Goal: Information Seeking & Learning: Learn about a topic

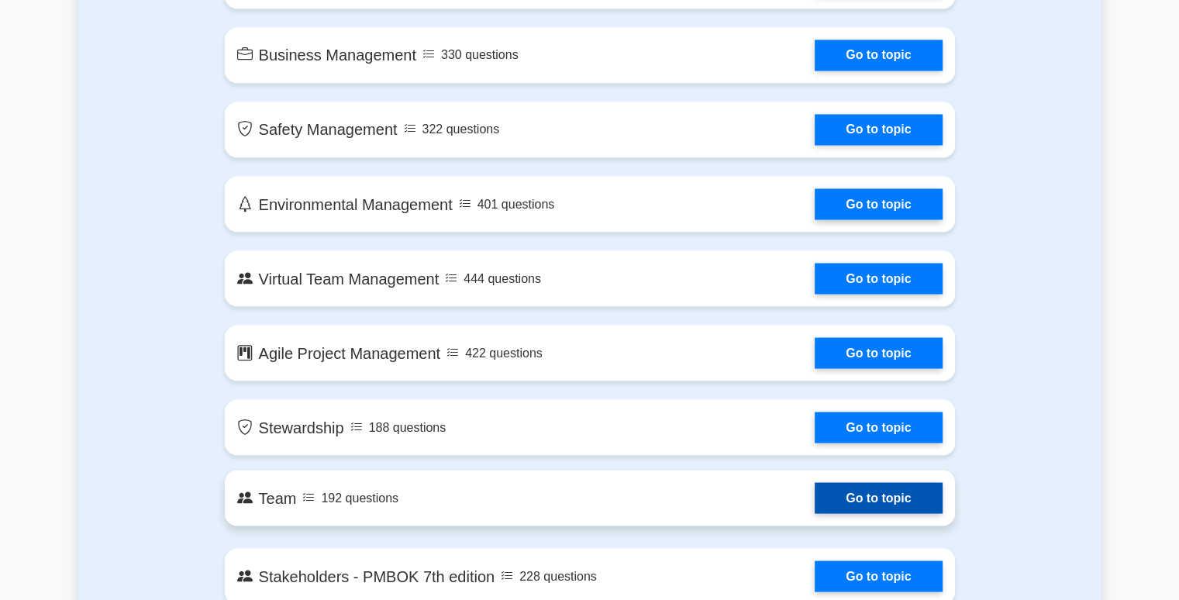
scroll to position [2713, 0]
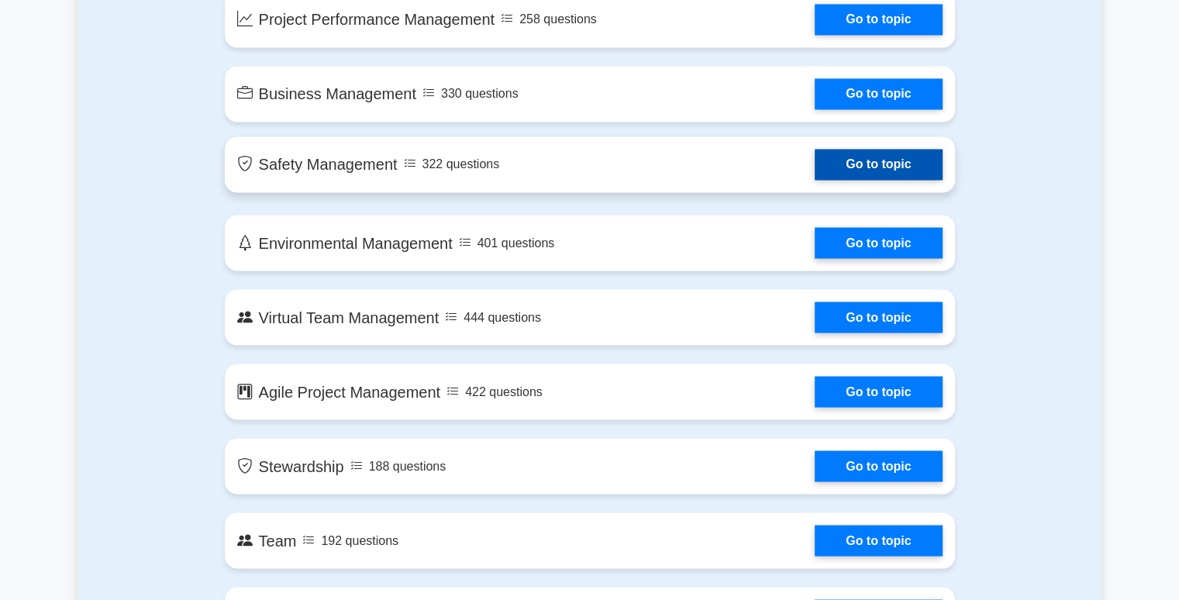
click at [844, 168] on link "Go to topic" at bounding box center [878, 164] width 127 height 31
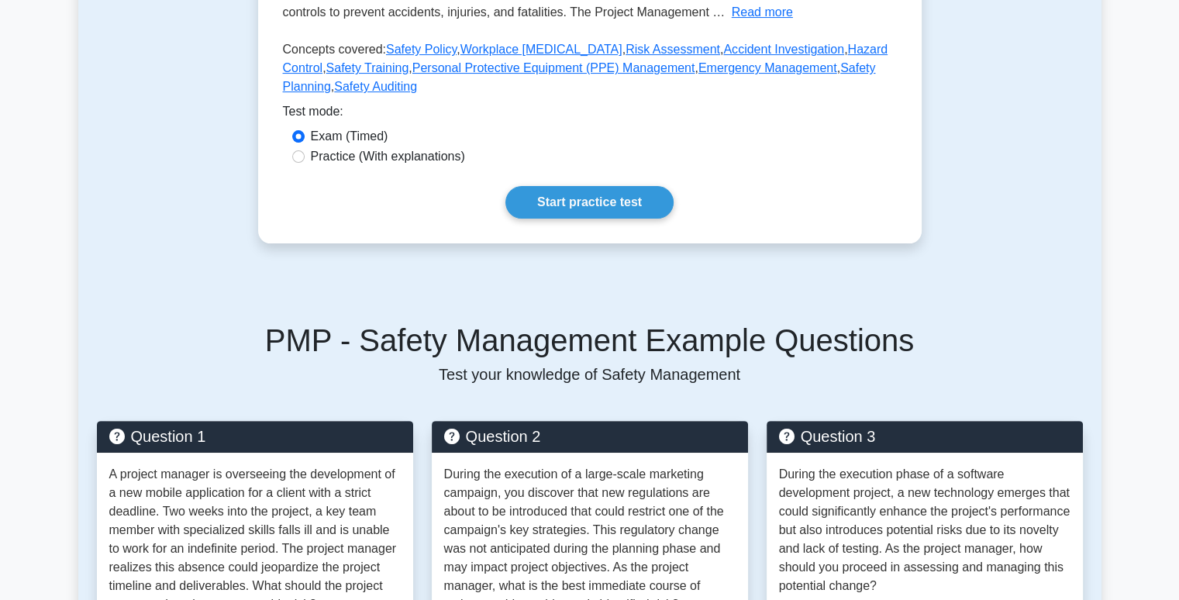
scroll to position [388, 0]
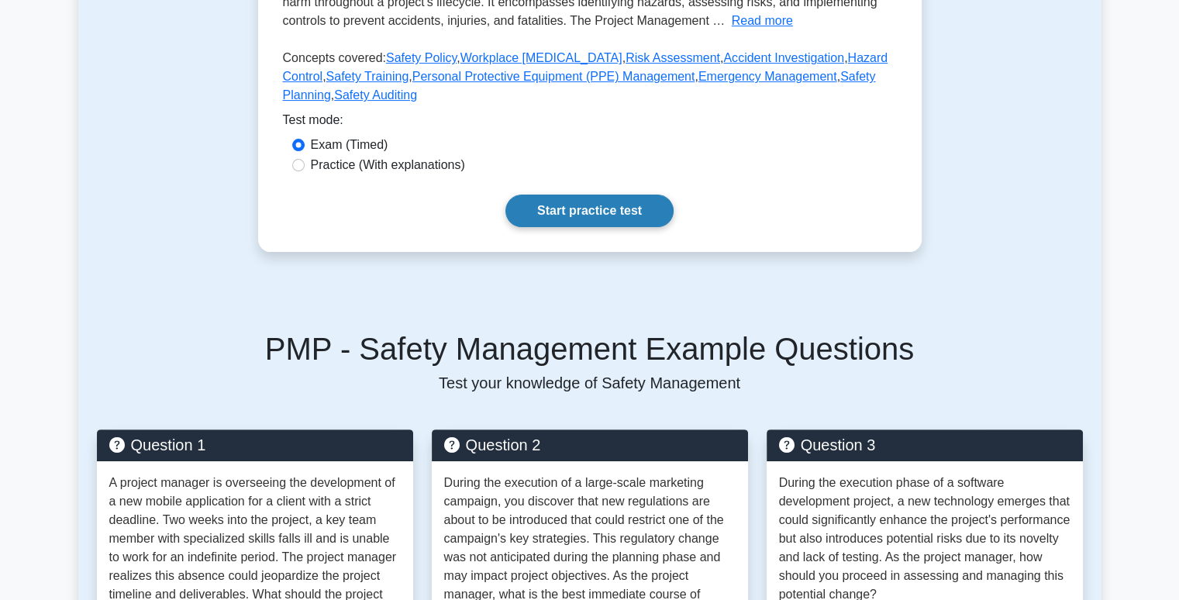
click at [583, 216] on link "Start practice test" at bounding box center [589, 211] width 168 height 33
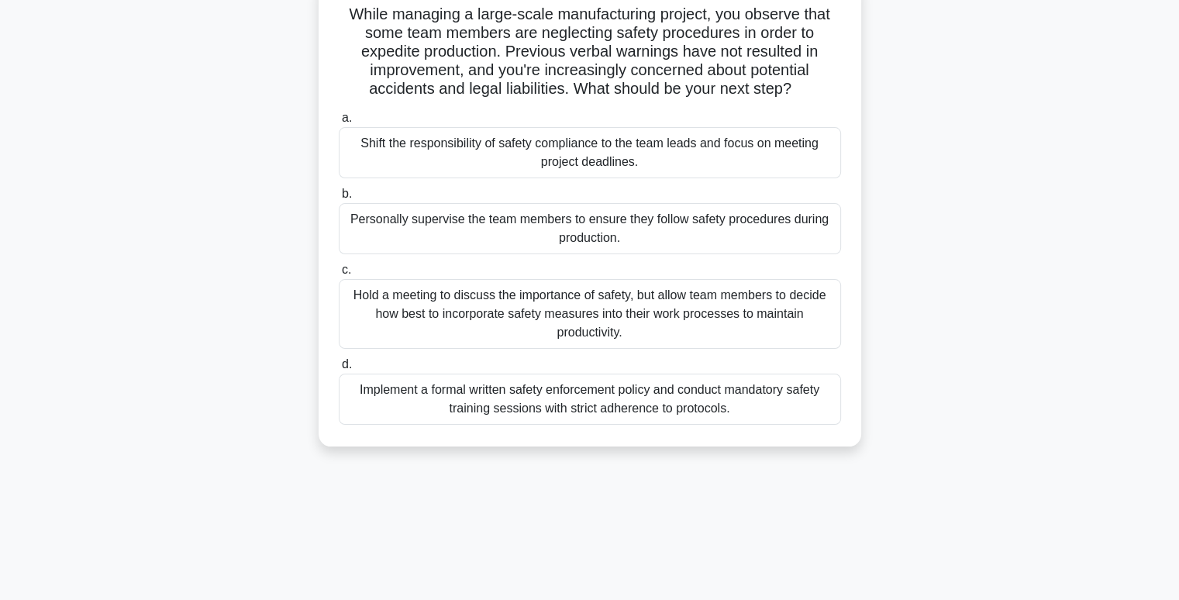
scroll to position [155, 0]
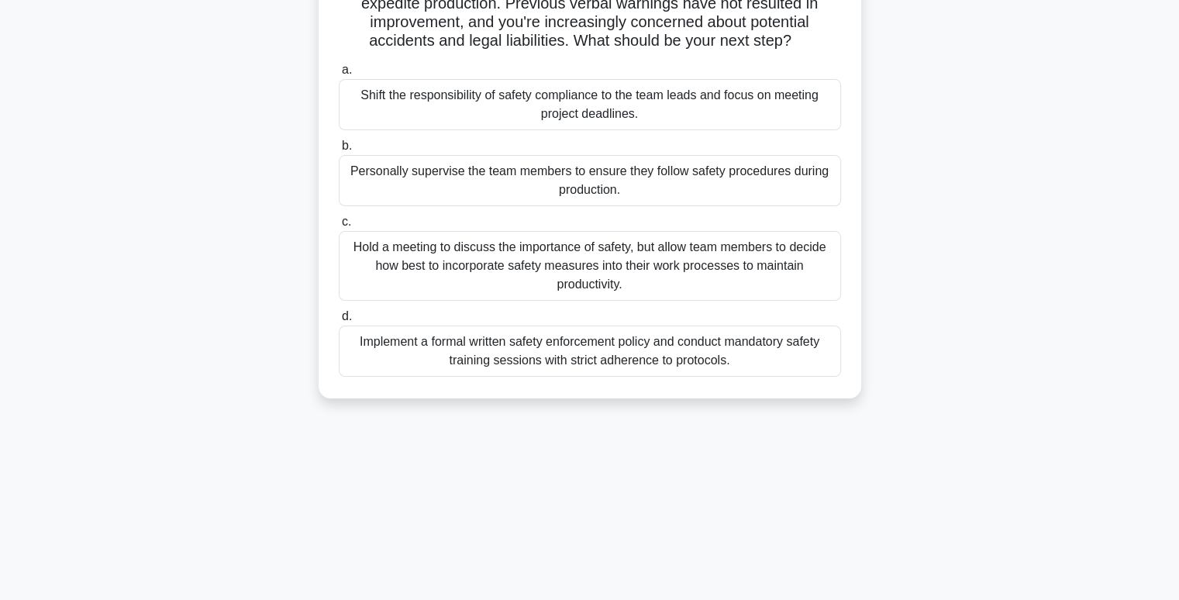
click at [546, 357] on div "Implement a formal written safety enforcement policy and conduct mandatory safe…" at bounding box center [590, 351] width 502 height 51
click at [339, 322] on input "d. Implement a formal written safety enforcement policy and conduct mandatory s…" at bounding box center [339, 317] width 0 height 10
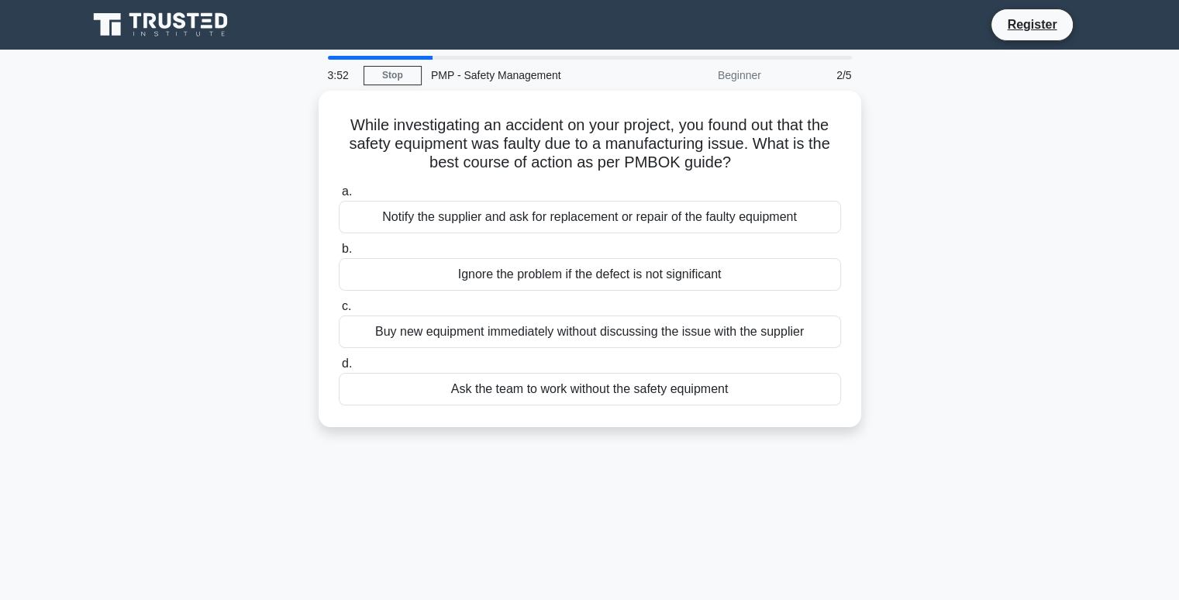
scroll to position [0, 0]
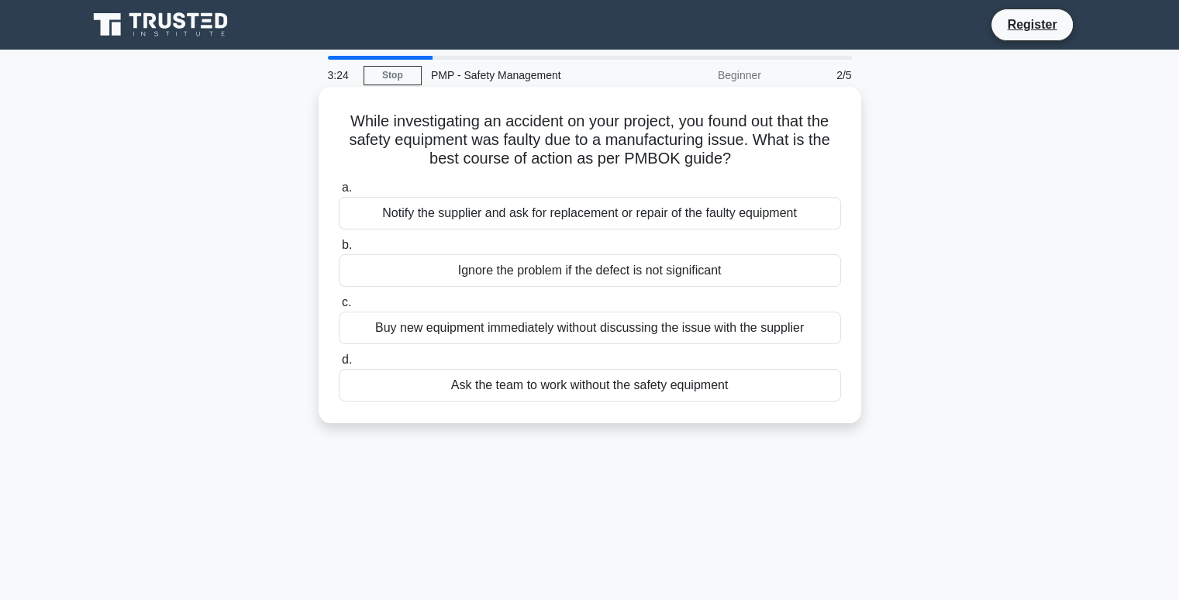
click at [553, 209] on div "Notify the supplier and ask for replacement or repair of the faulty equipment" at bounding box center [590, 213] width 502 height 33
click at [339, 193] on input "a. Notify the supplier and ask for replacement or repair of the faulty equipment" at bounding box center [339, 188] width 0 height 10
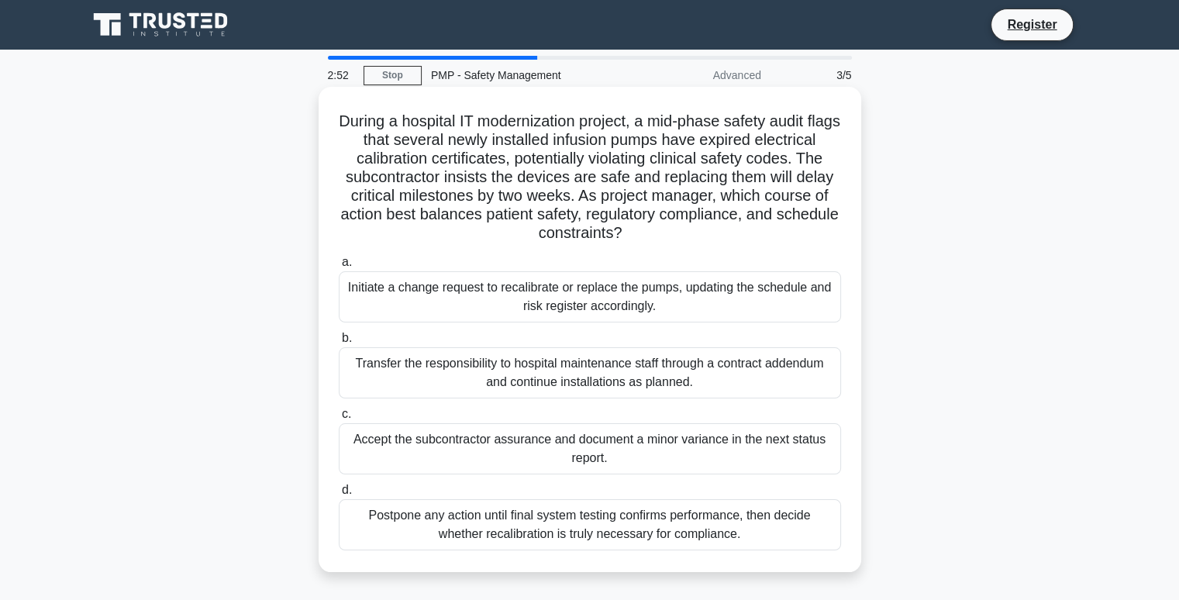
scroll to position [78, 0]
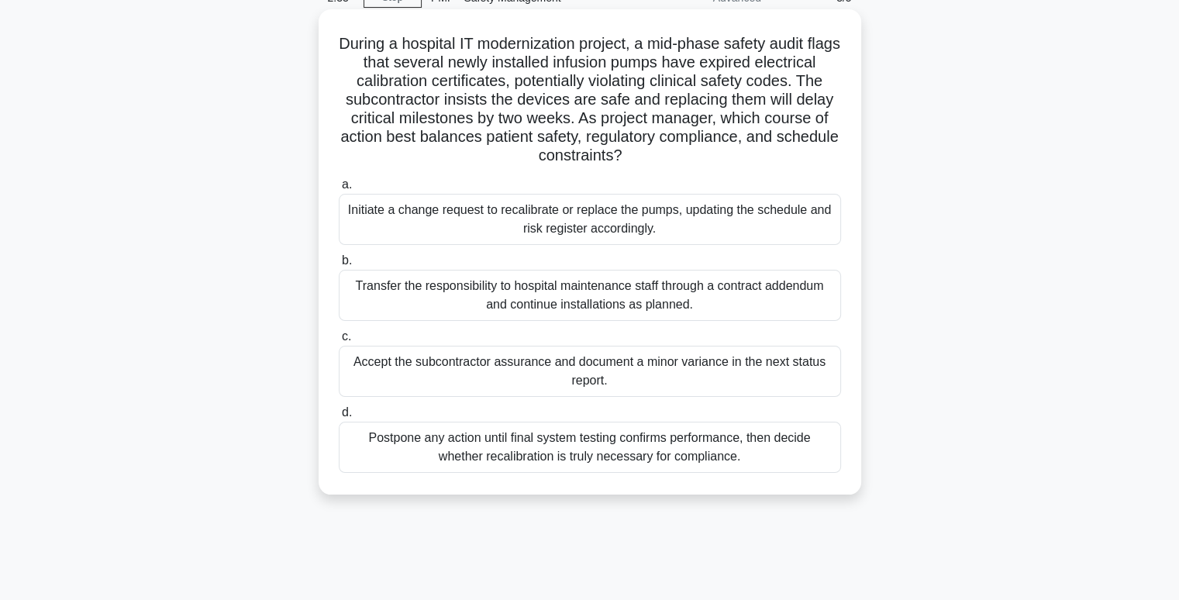
click at [519, 221] on div "Initiate a change request to recalibrate or replace the pumps, updating the sch…" at bounding box center [590, 219] width 502 height 51
click at [339, 190] on input "a. Initiate a change request to recalibrate or replace the pumps, updating the …" at bounding box center [339, 185] width 0 height 10
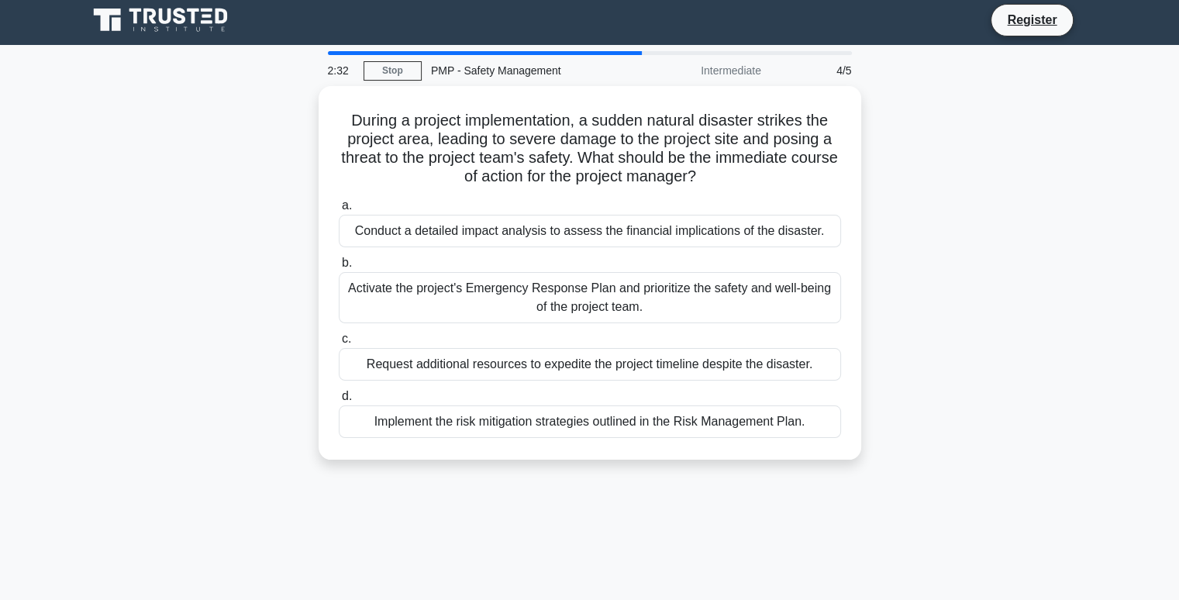
scroll to position [0, 0]
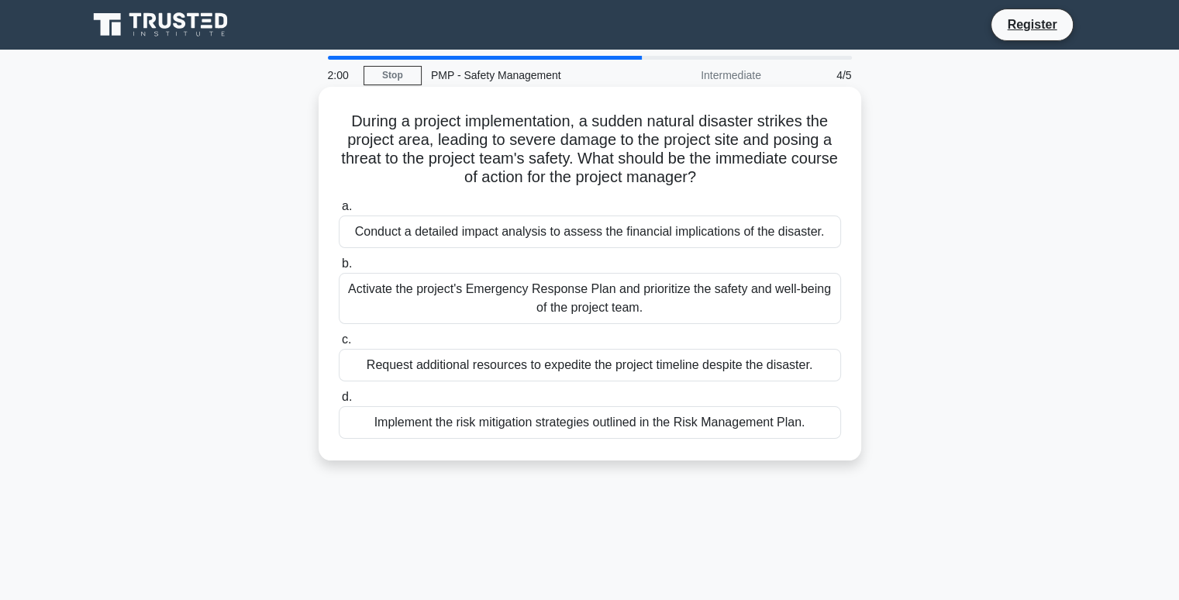
click at [520, 312] on div "Activate the project's Emergency Response Plan and prioritize the safety and we…" at bounding box center [590, 298] width 502 height 51
click at [339, 269] on input "b. Activate the project's Emergency Response Plan and prioritize the safety and…" at bounding box center [339, 264] width 0 height 10
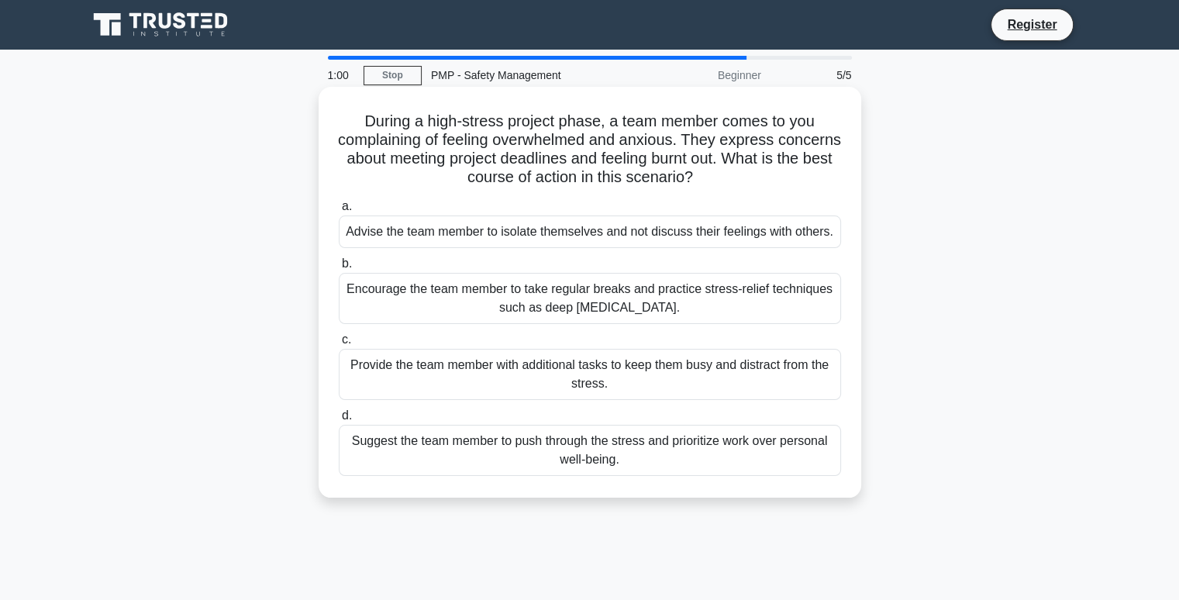
click at [507, 294] on div "Encourage the team member to take regular breaks and practice stress-relief tec…" at bounding box center [590, 298] width 502 height 51
click at [339, 269] on input "b. Encourage the team member to take regular breaks and practice stress-relief …" at bounding box center [339, 264] width 0 height 10
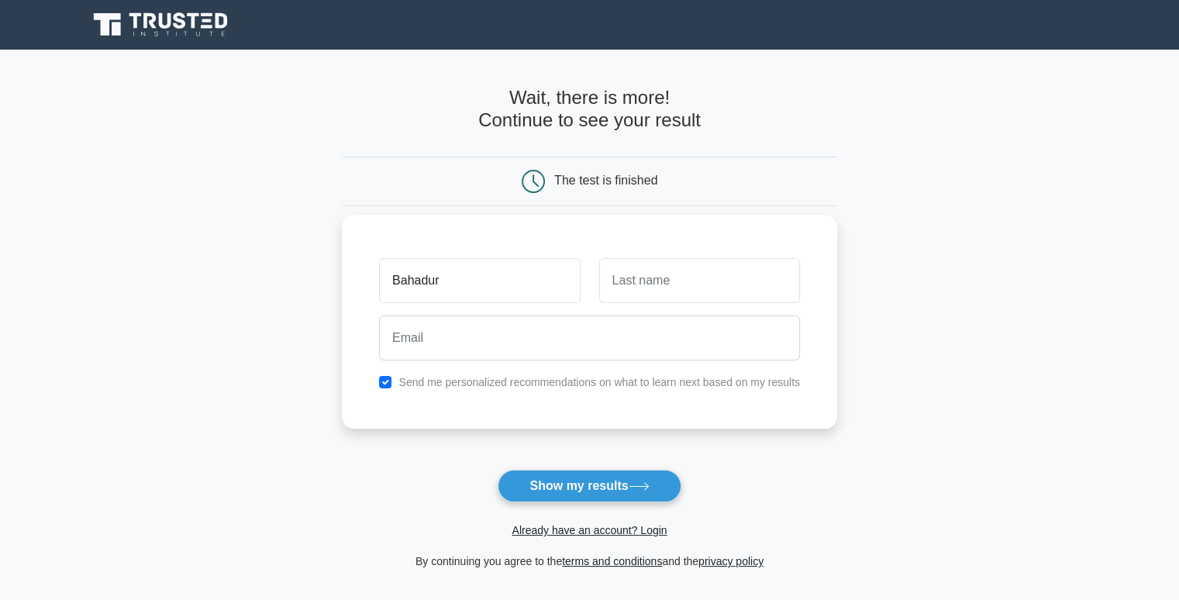
type input "Bahadur"
click at [684, 268] on input "text" at bounding box center [699, 280] width 201 height 45
type input "Mammadov"
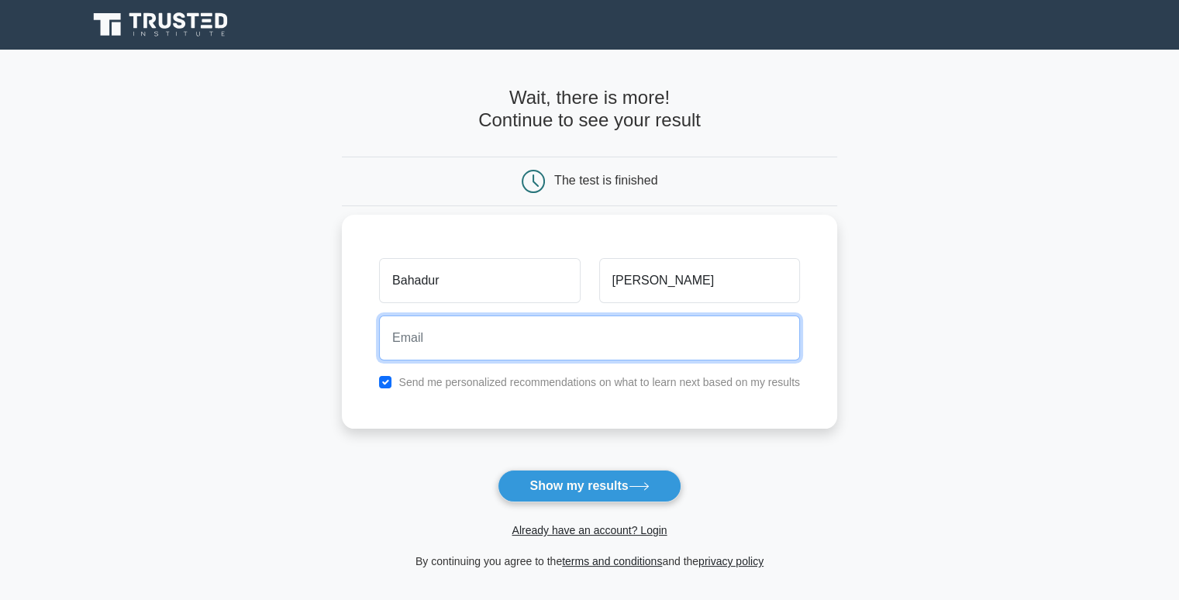
click at [539, 335] on input "email" at bounding box center [589, 337] width 421 height 45
type input "memmedovbahadur93@gmail.com"
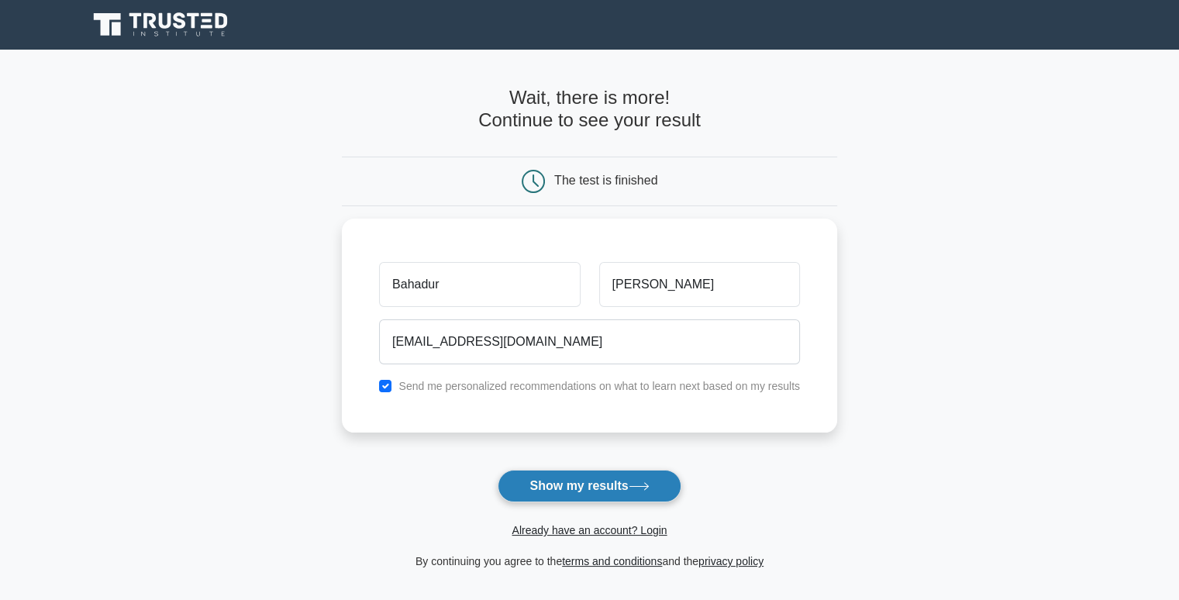
click at [567, 481] on button "Show my results" at bounding box center [589, 486] width 183 height 33
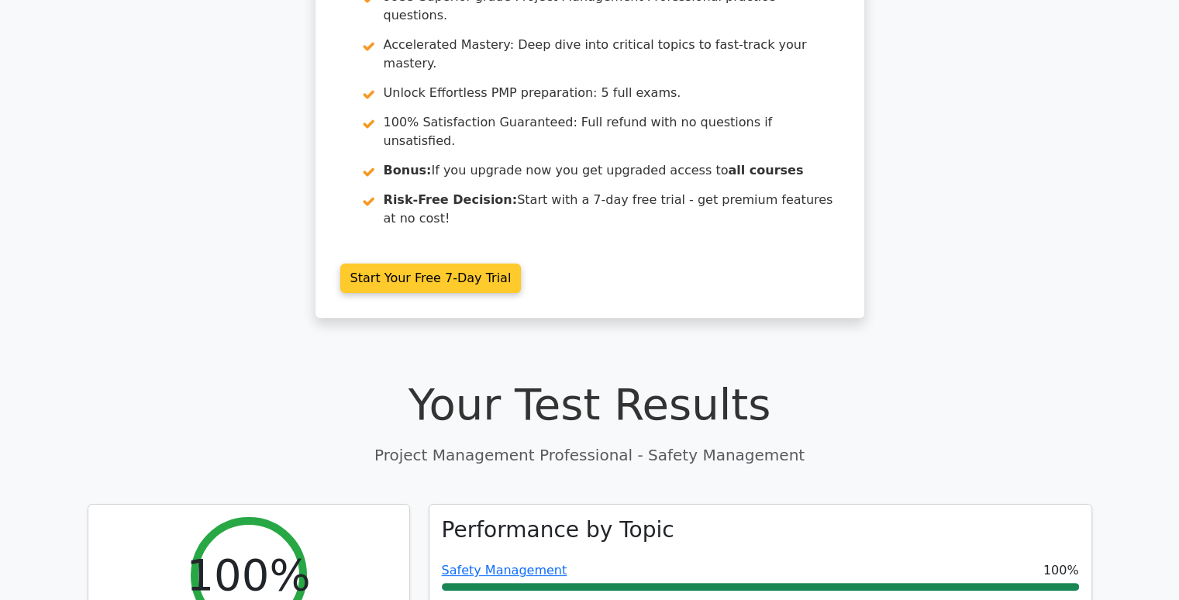
scroll to position [388, 0]
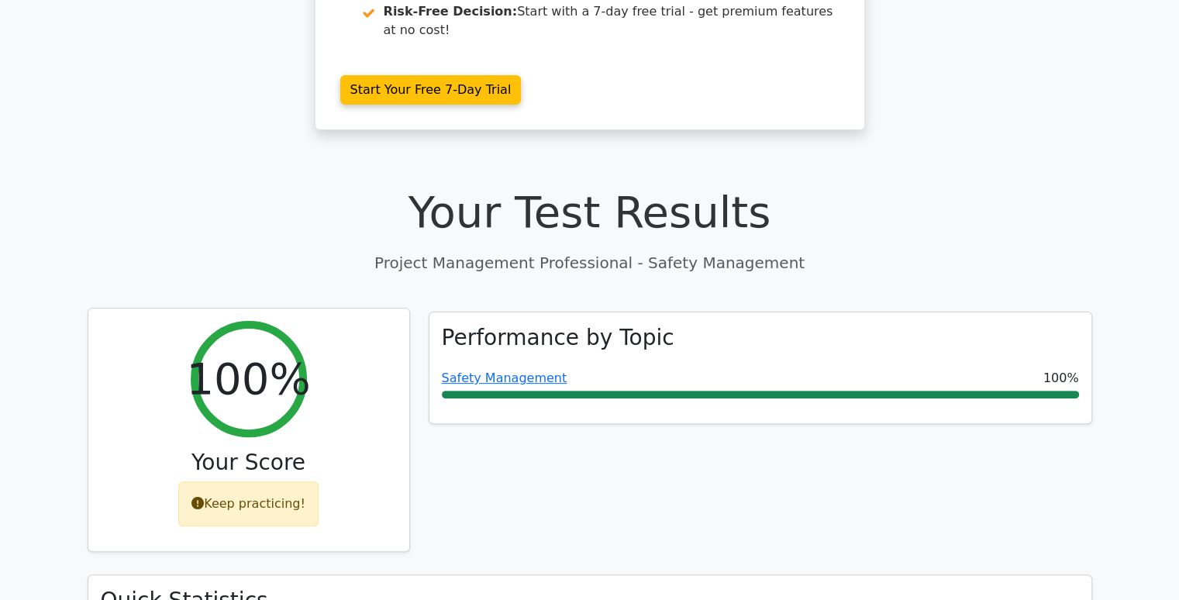
click at [259, 481] on div "Keep practicing!" at bounding box center [248, 503] width 140 height 45
click at [262, 481] on div "Keep practicing!" at bounding box center [248, 503] width 140 height 45
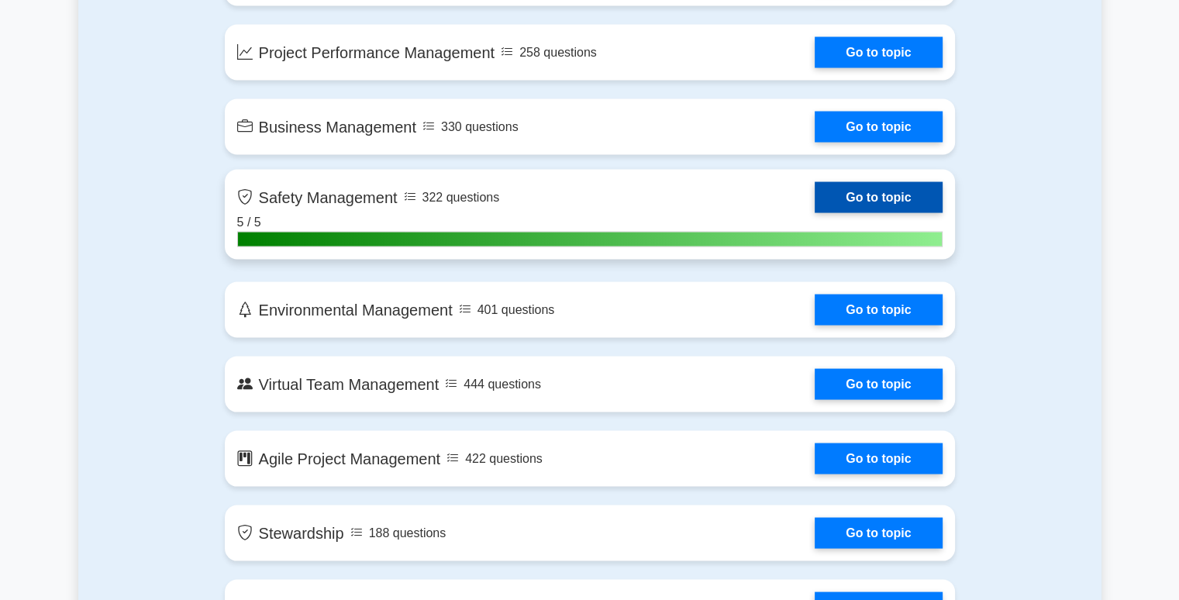
scroll to position [2945, 0]
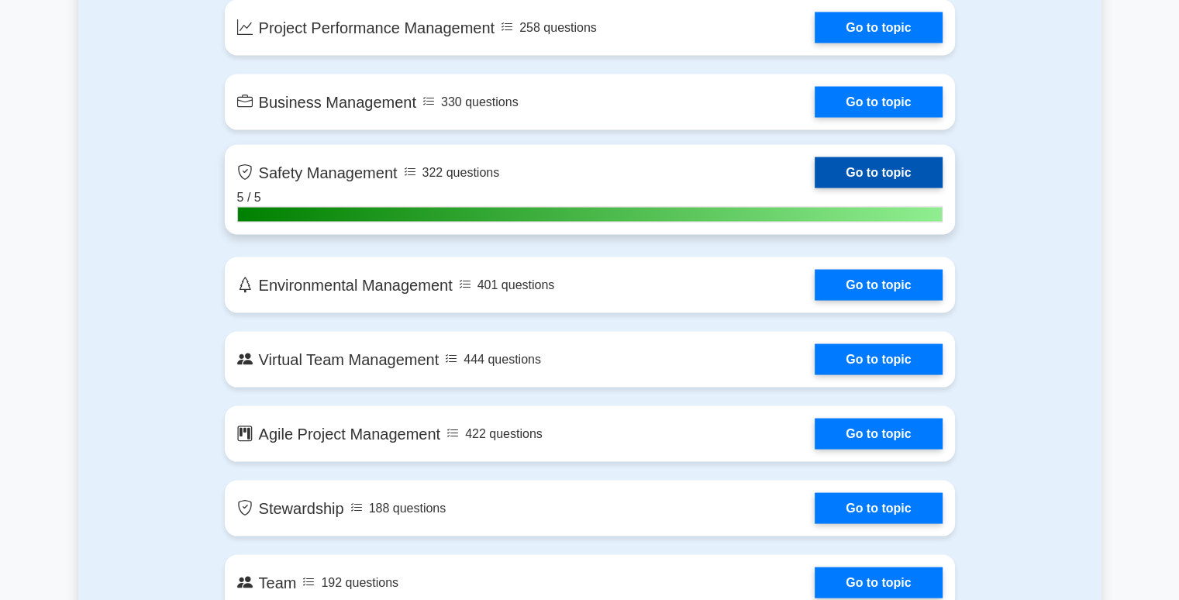
click at [825, 165] on link "Go to topic" at bounding box center [878, 172] width 127 height 31
click at [916, 162] on link "Go to topic" at bounding box center [878, 172] width 127 height 31
click at [893, 171] on link "Go to topic" at bounding box center [878, 172] width 127 height 31
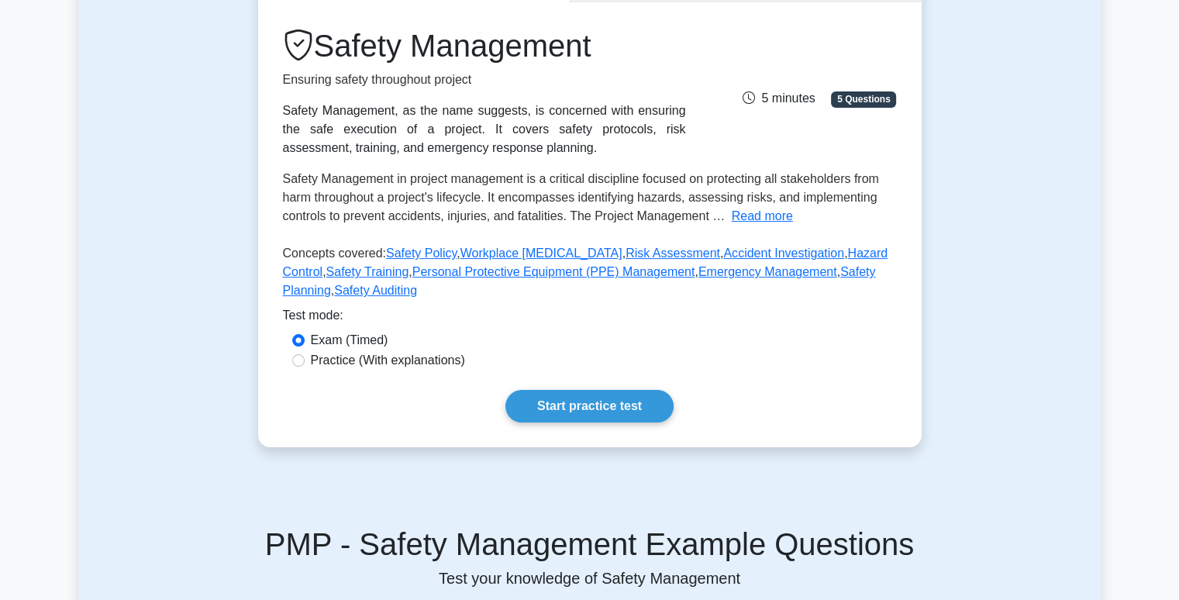
scroll to position [388, 0]
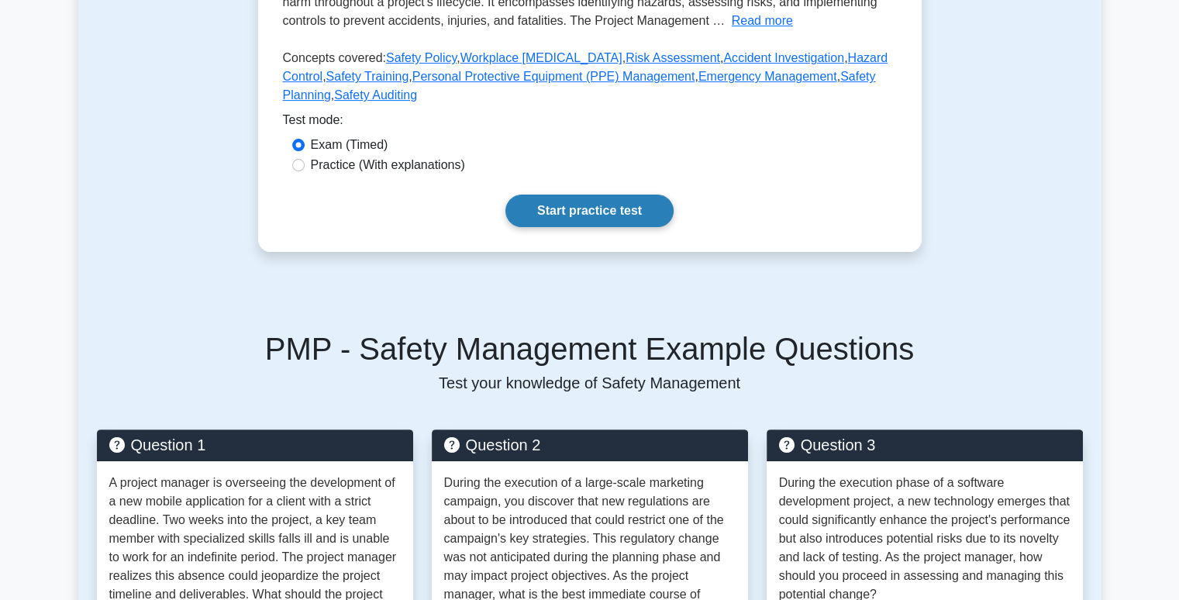
click at [545, 218] on link "Start practice test" at bounding box center [589, 211] width 168 height 33
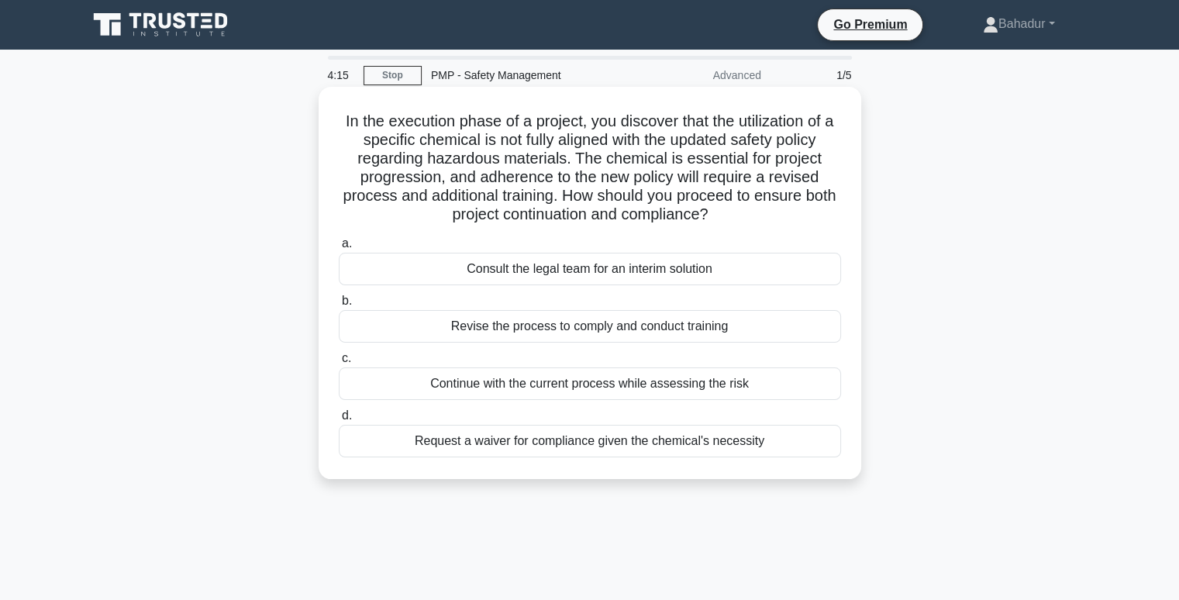
click at [509, 448] on div "Request a waiver for compliance given the chemical's necessity" at bounding box center [590, 441] width 502 height 33
click at [339, 421] on input "d. Request a waiver for compliance given the chemical's necessity" at bounding box center [339, 416] width 0 height 10
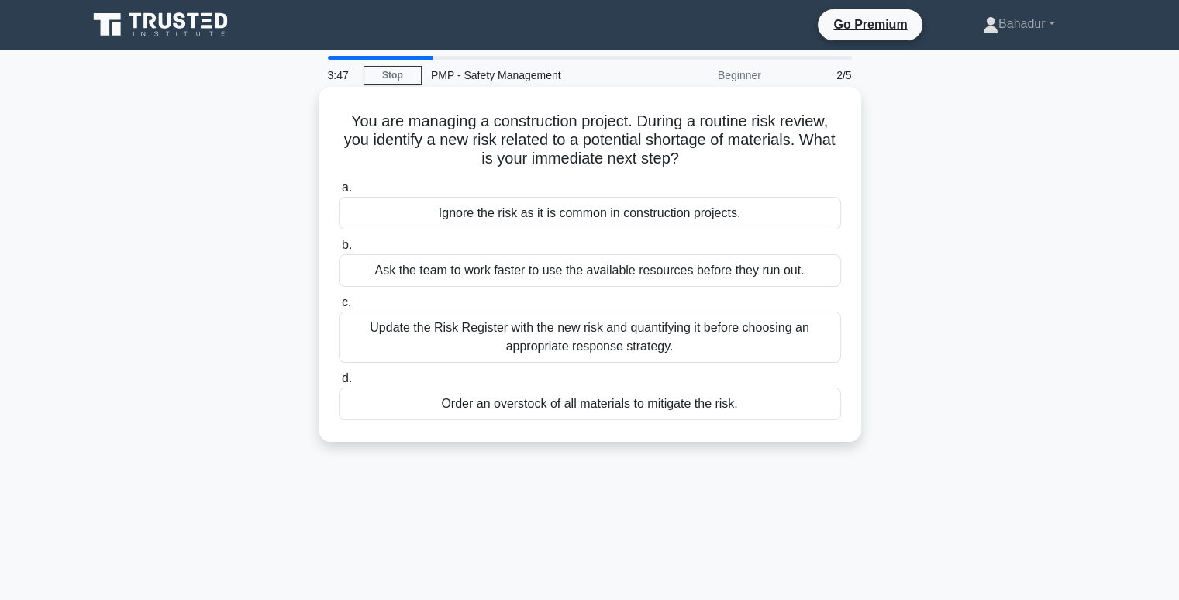
click at [491, 336] on div "Update the Risk Register with the new risk and quantifying it before choosing a…" at bounding box center [590, 337] width 502 height 51
click at [339, 308] on input "c. Update the Risk Register with the new risk and quantifying it before choosin…" at bounding box center [339, 303] width 0 height 10
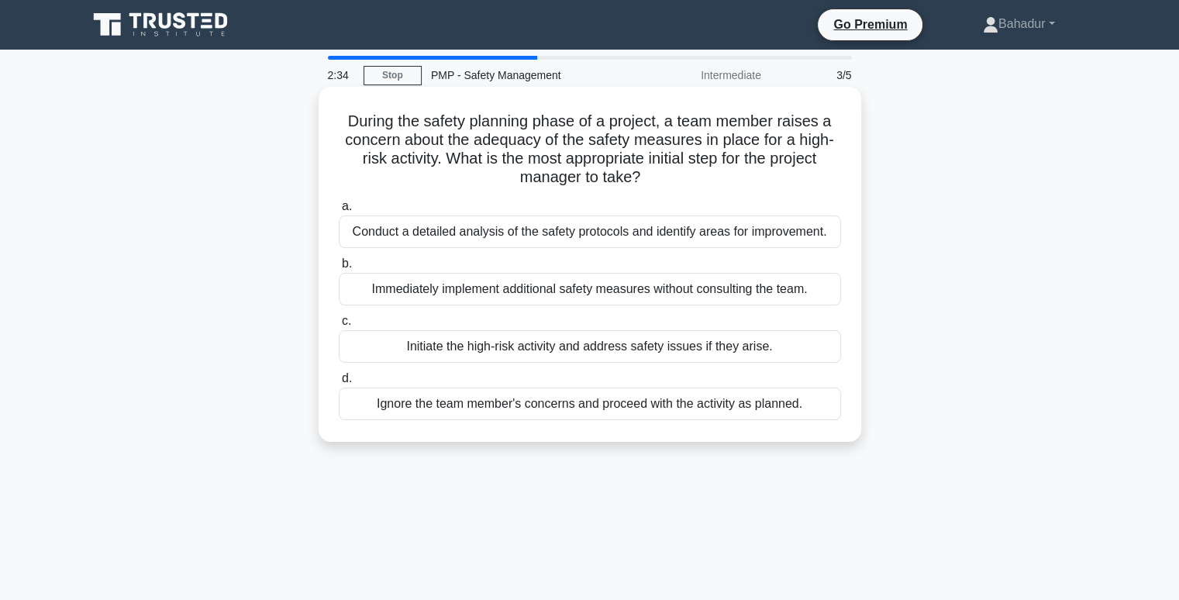
click at [509, 240] on div "Conduct a detailed analysis of the safety protocols and identify areas for impr…" at bounding box center [590, 231] width 502 height 33
click at [339, 212] on input "a. Conduct a detailed analysis of the safety protocols and identify areas for i…" at bounding box center [339, 207] width 0 height 10
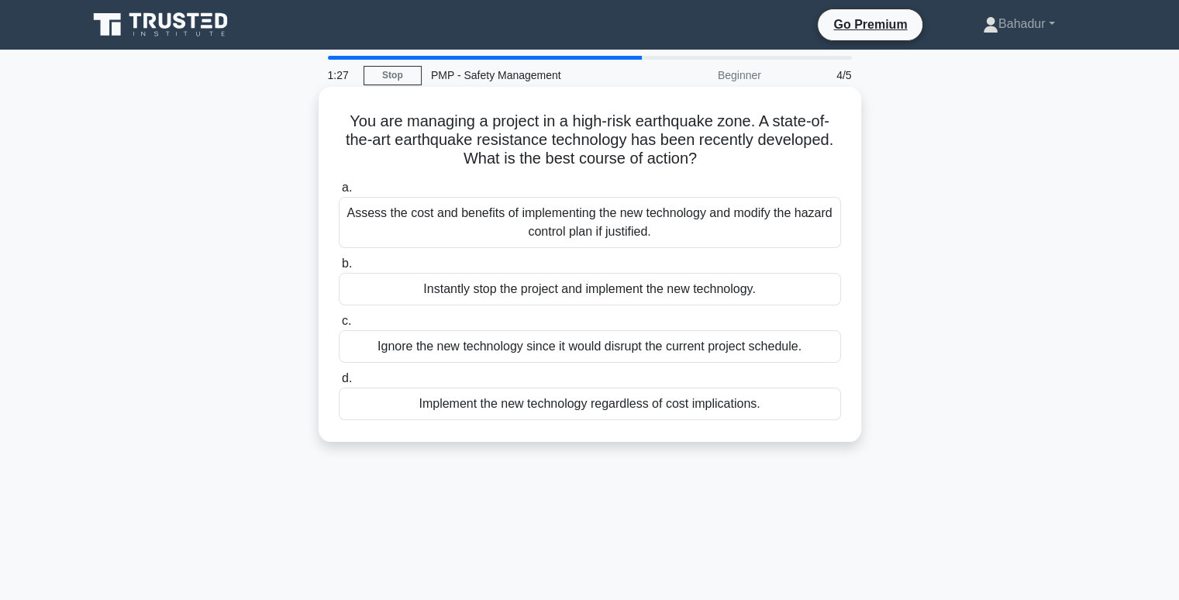
click at [536, 226] on div "Assess the cost and benefits of implementing the new technology and modify the …" at bounding box center [590, 222] width 502 height 51
click at [339, 193] on input "a. Assess the cost and benefits of implementing the new technology and modify t…" at bounding box center [339, 188] width 0 height 10
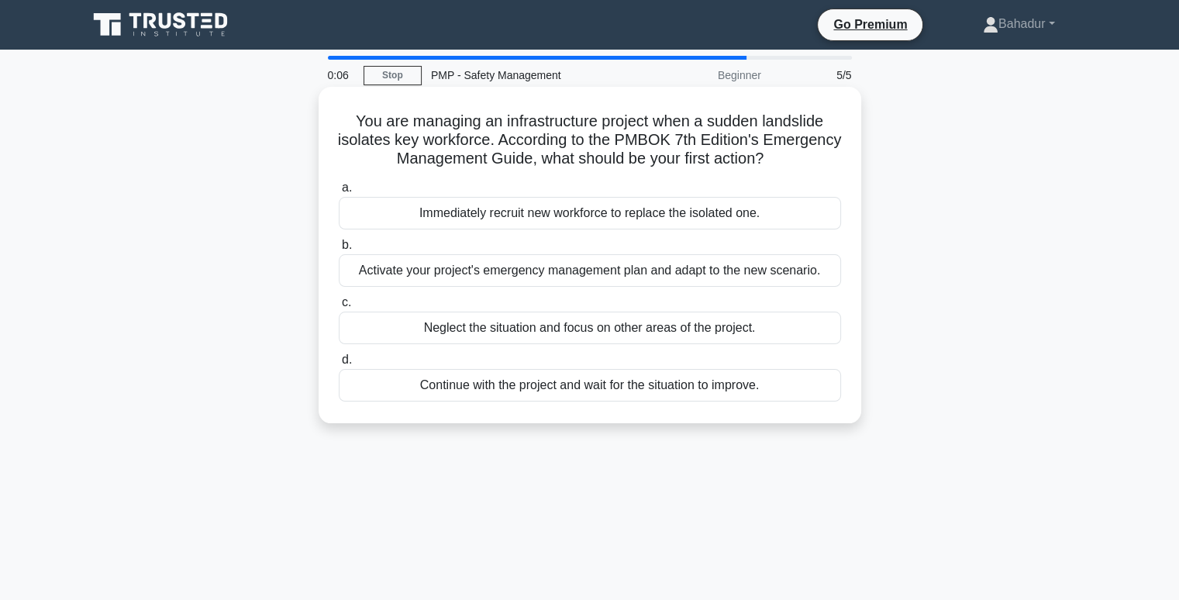
click at [512, 271] on div "Activate your project's emergency management plan and adapt to the new scenario." at bounding box center [590, 270] width 502 height 33
click at [339, 250] on input "b. Activate your project's emergency management plan and adapt to the new scena…" at bounding box center [339, 245] width 0 height 10
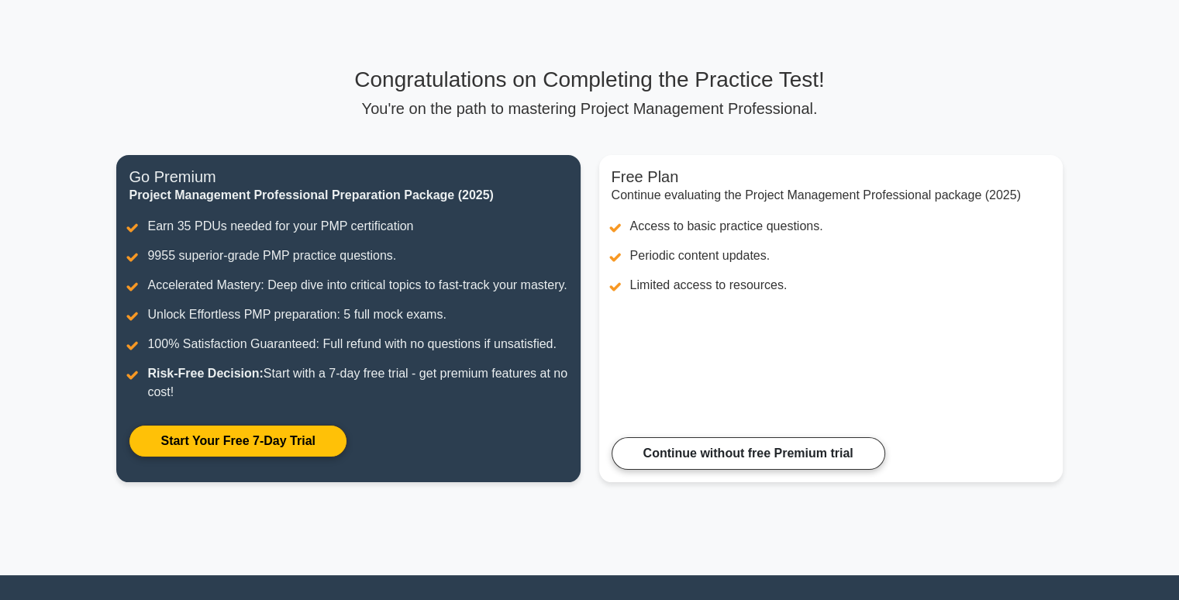
scroll to position [222, 0]
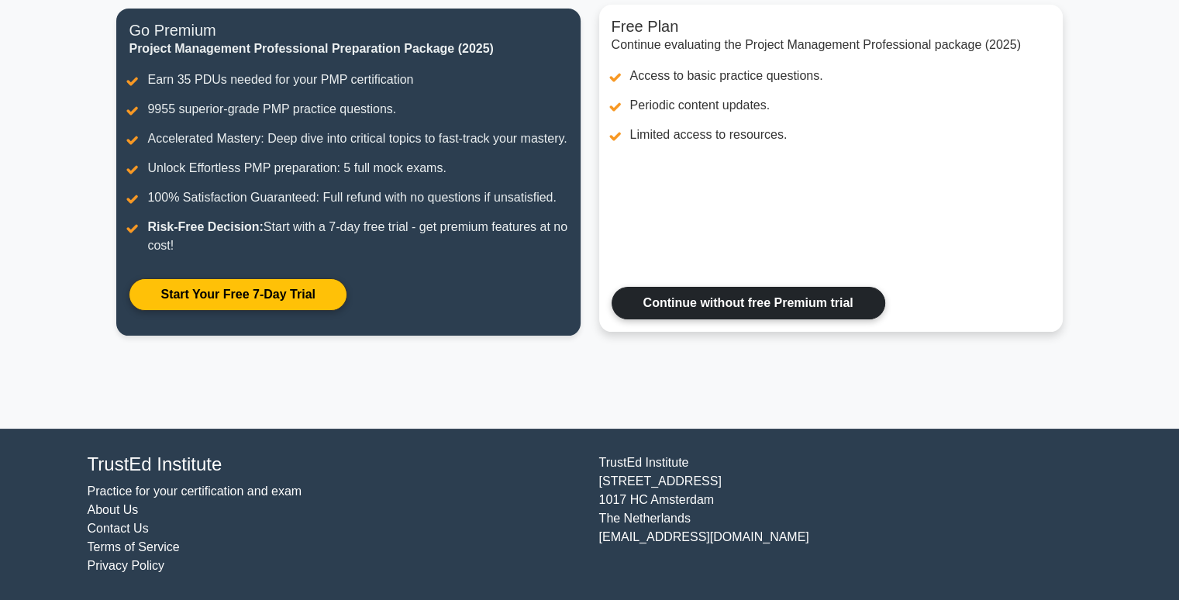
click at [719, 298] on link "Continue without free Premium trial" at bounding box center [749, 303] width 274 height 33
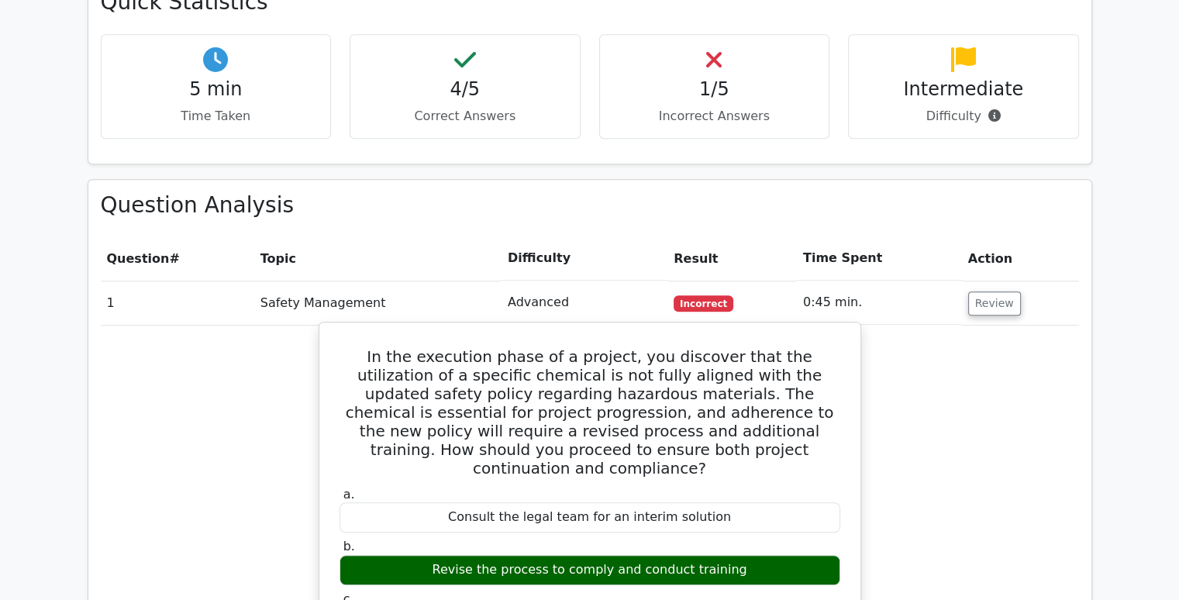
scroll to position [930, 0]
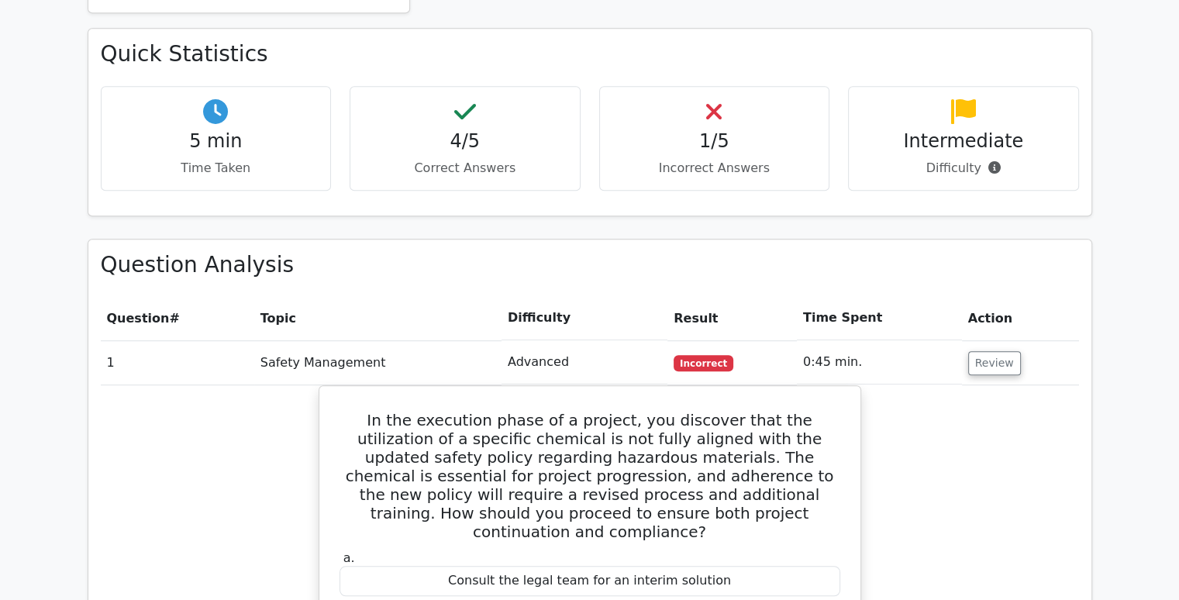
click at [951, 101] on div "Intermediate Difficulty" at bounding box center [963, 138] width 231 height 105
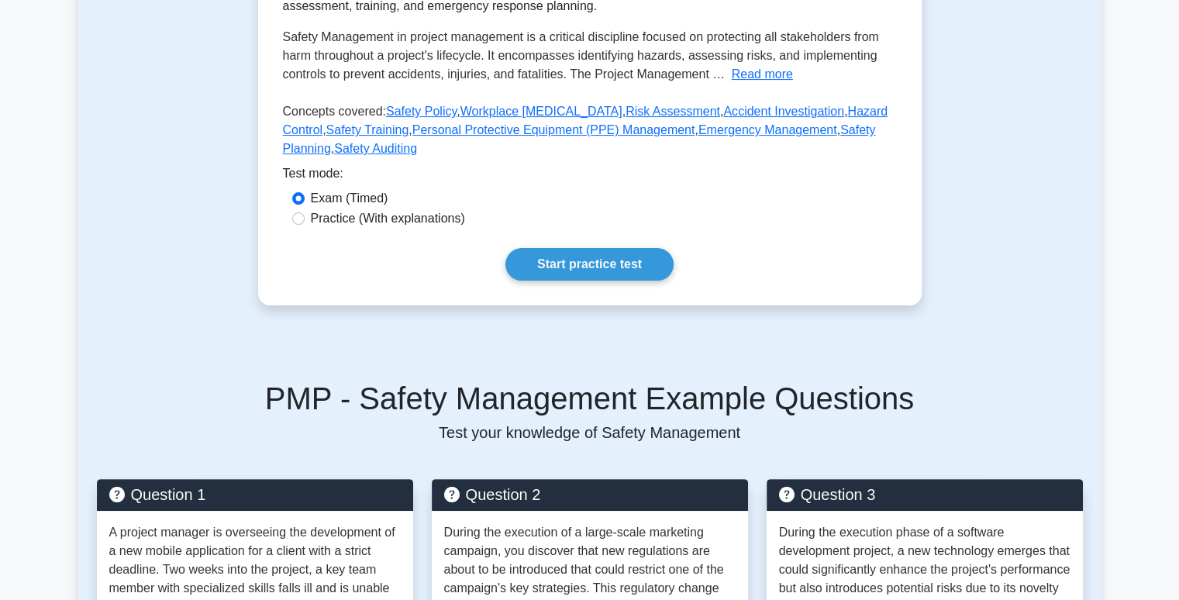
scroll to position [465, 0]
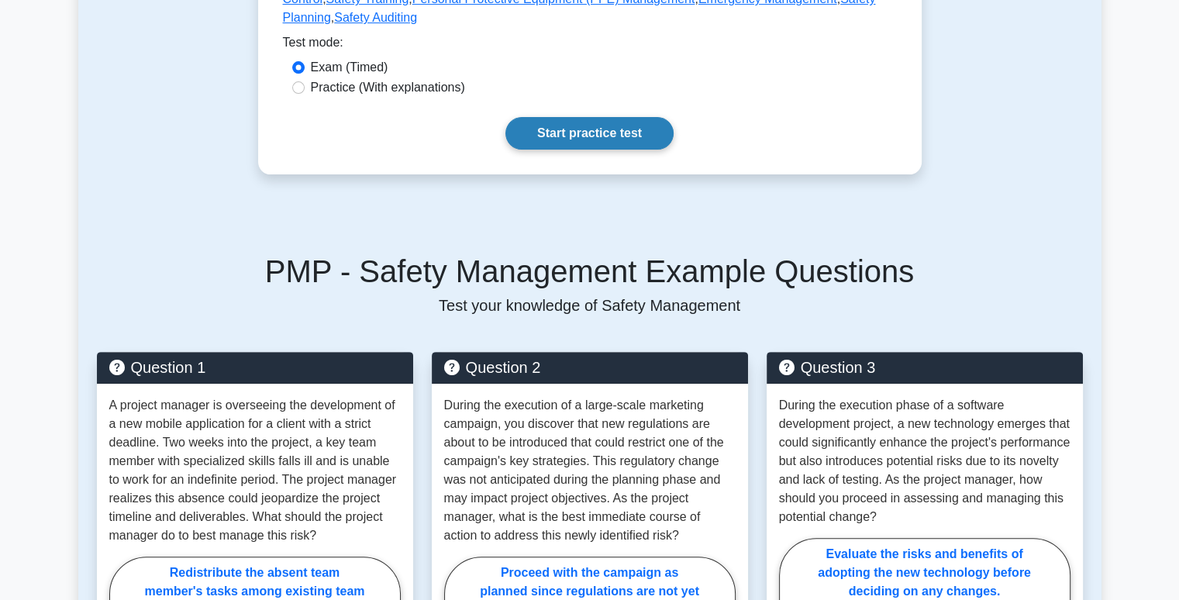
click at [566, 122] on link "Start practice test" at bounding box center [589, 133] width 168 height 33
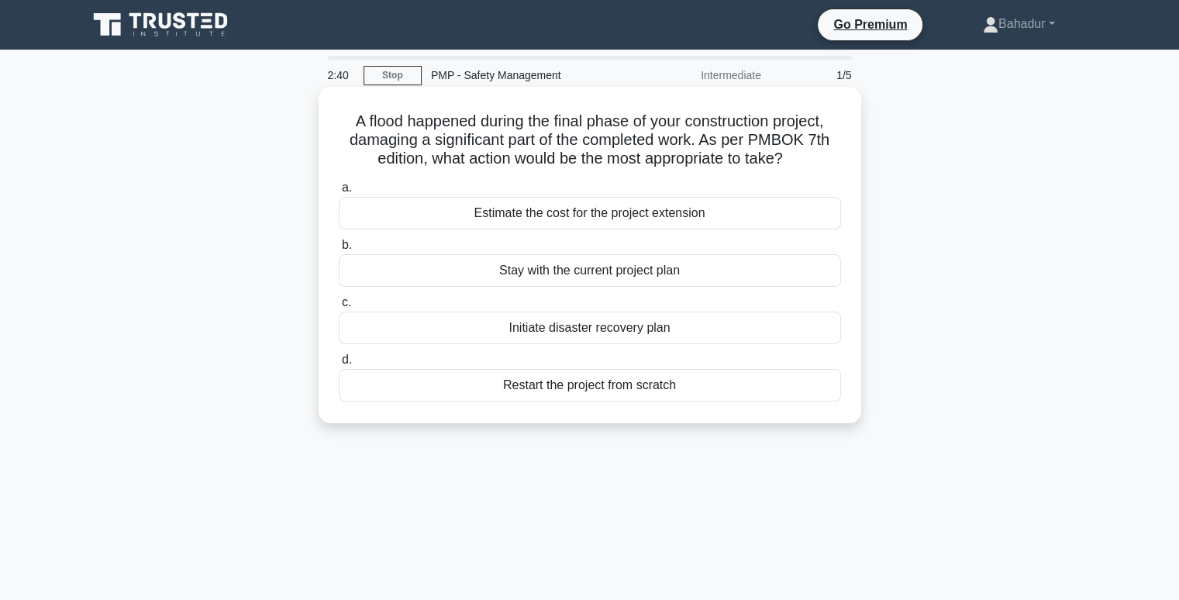
click at [576, 336] on div "Initiate disaster recovery plan" at bounding box center [590, 328] width 502 height 33
click at [339, 308] on input "c. Initiate disaster recovery plan" at bounding box center [339, 303] width 0 height 10
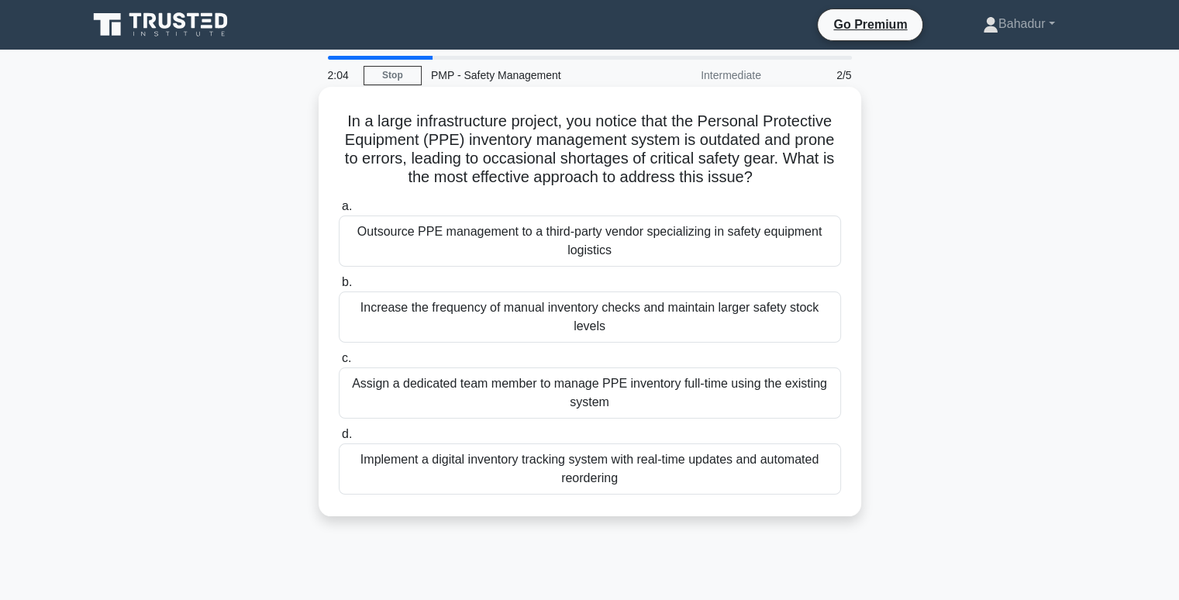
click at [487, 447] on div "Implement a digital inventory tracking system with real-time updates and automa…" at bounding box center [590, 468] width 502 height 51
click at [339, 439] on input "d. Implement a digital inventory tracking system with real-time updates and aut…" at bounding box center [339, 434] width 0 height 10
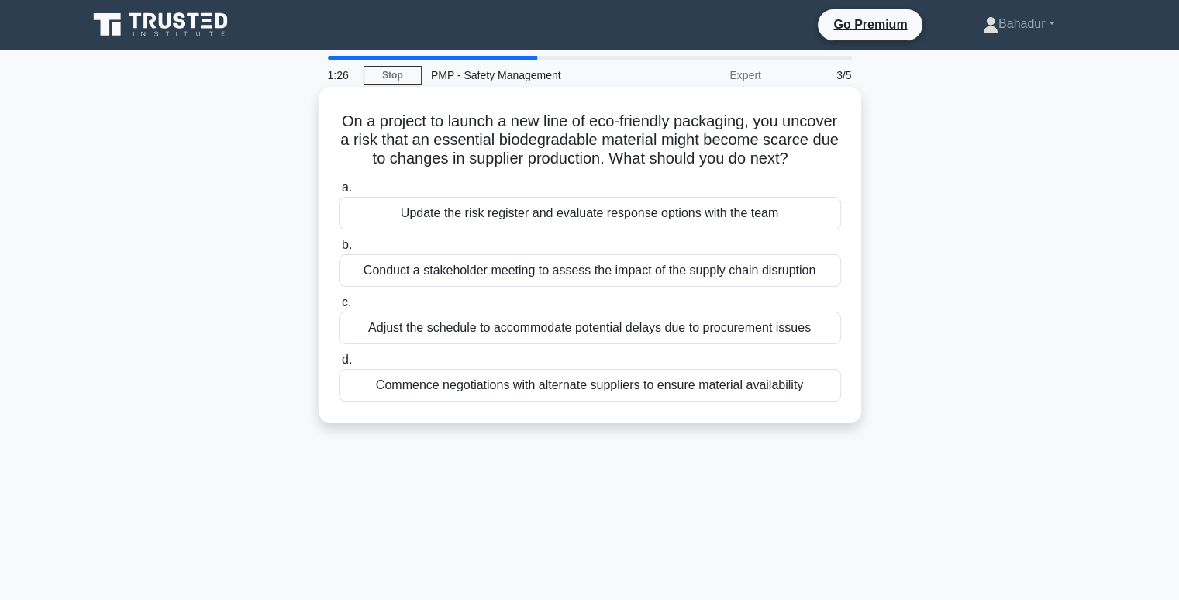
click at [588, 229] on div "Update the risk register and evaluate response options with the team" at bounding box center [590, 213] width 502 height 33
click at [339, 193] on input "a. Update the risk register and evaluate response options with the team" at bounding box center [339, 188] width 0 height 10
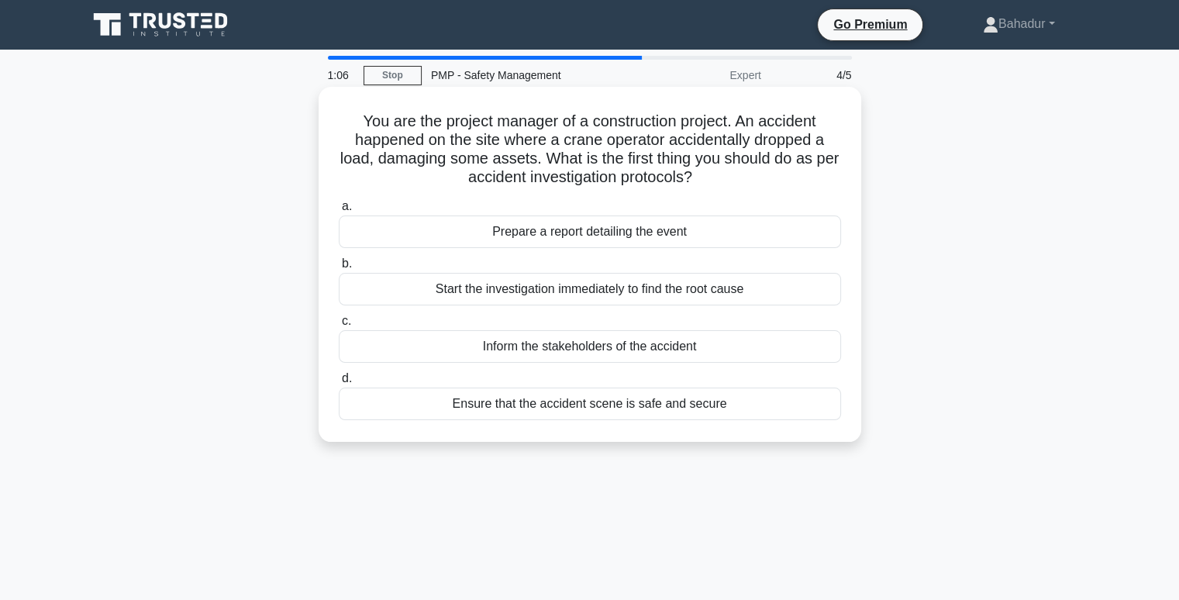
click at [517, 284] on div "Start the investigation immediately to find the root cause" at bounding box center [590, 289] width 502 height 33
click at [339, 269] on input "b. Start the investigation immediately to find the root cause" at bounding box center [339, 264] width 0 height 10
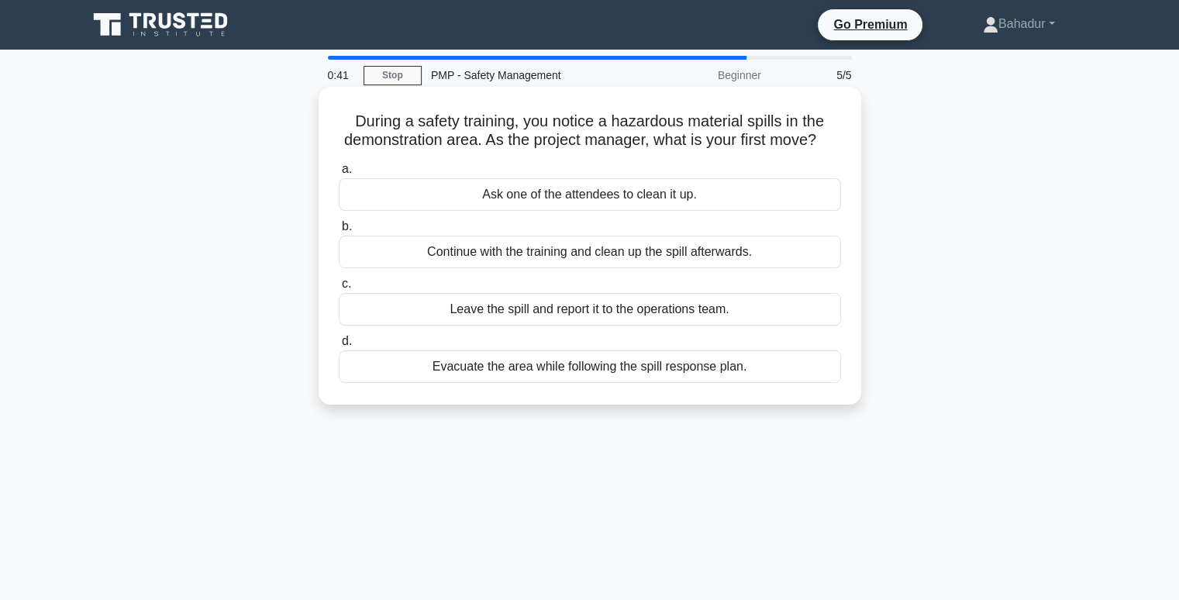
click at [540, 383] on div "Evacuate the area while following the spill response plan." at bounding box center [590, 366] width 502 height 33
click at [339, 346] on input "d. Evacuate the area while following the spill response plan." at bounding box center [339, 341] width 0 height 10
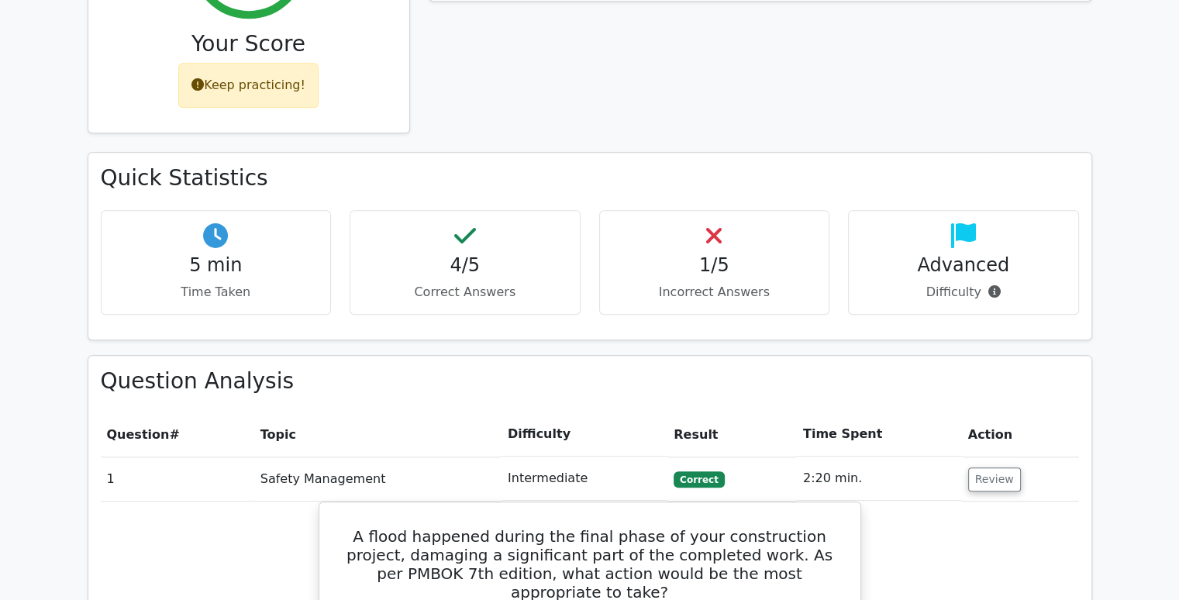
scroll to position [880, 0]
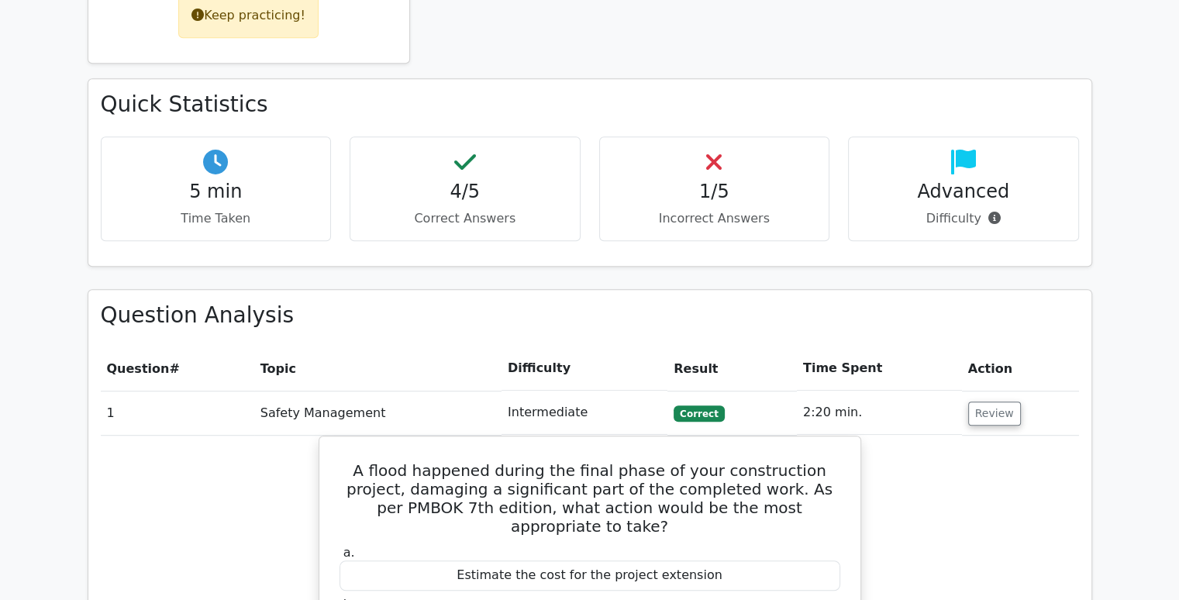
click at [720, 209] on p "Incorrect Answers" at bounding box center [714, 218] width 205 height 19
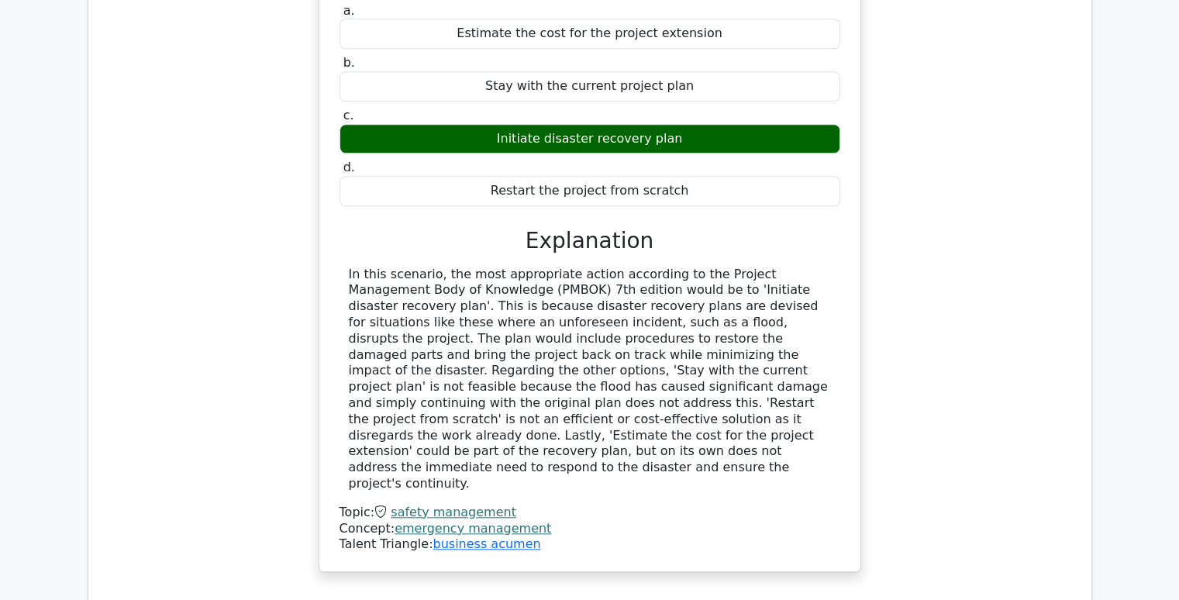
scroll to position [1500, 0]
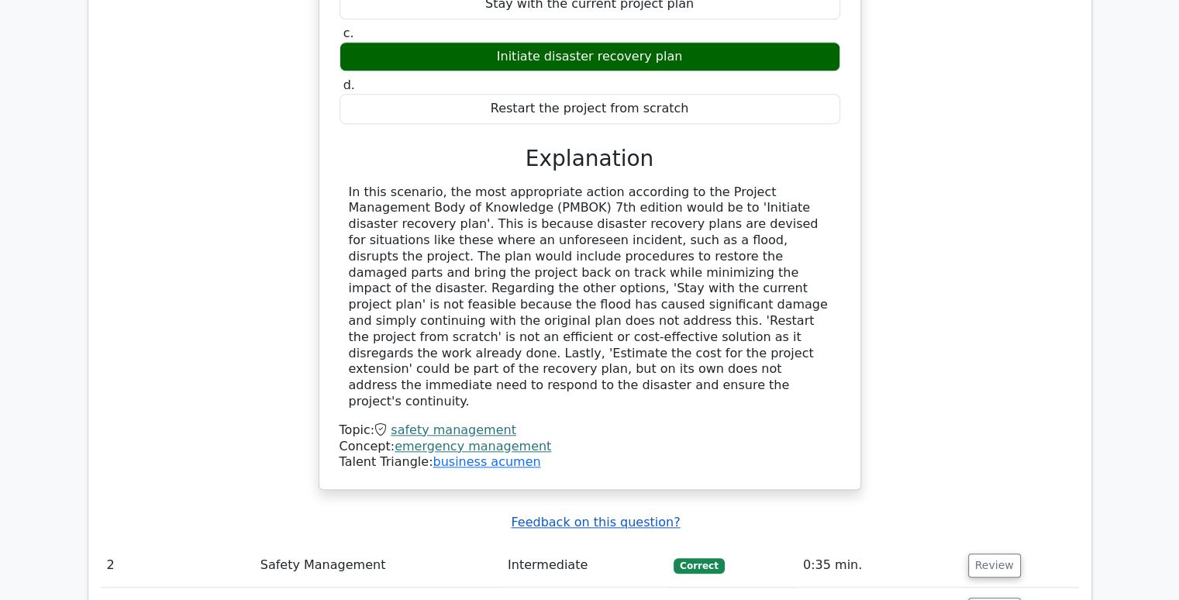
click at [624, 515] on u "Feedback on this question?" at bounding box center [595, 522] width 169 height 15
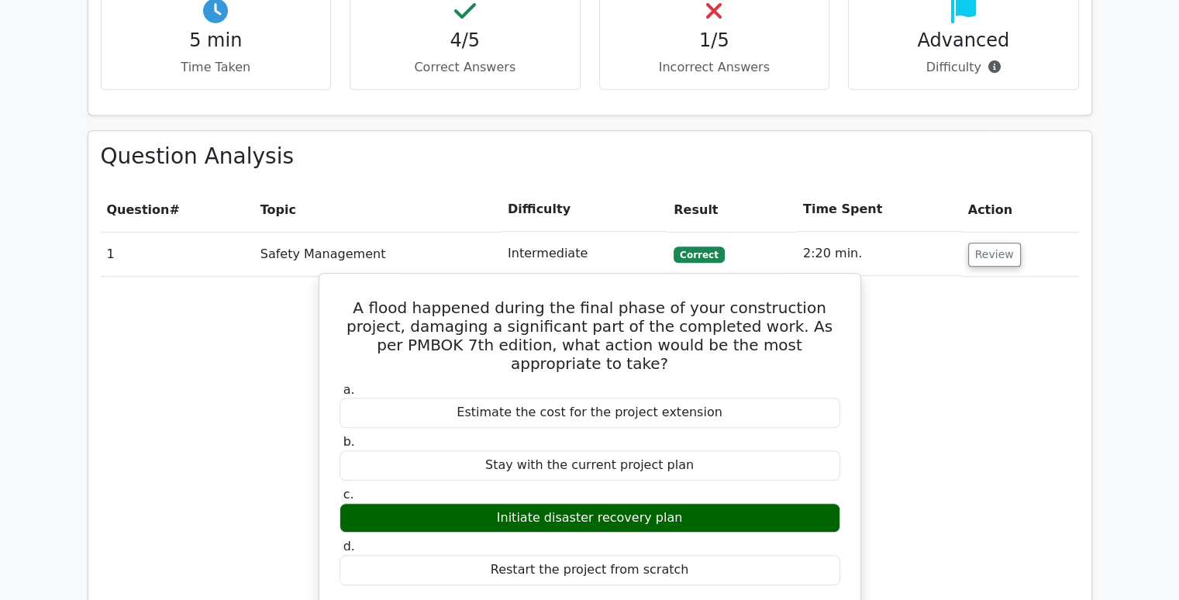
scroll to position [1112, 0]
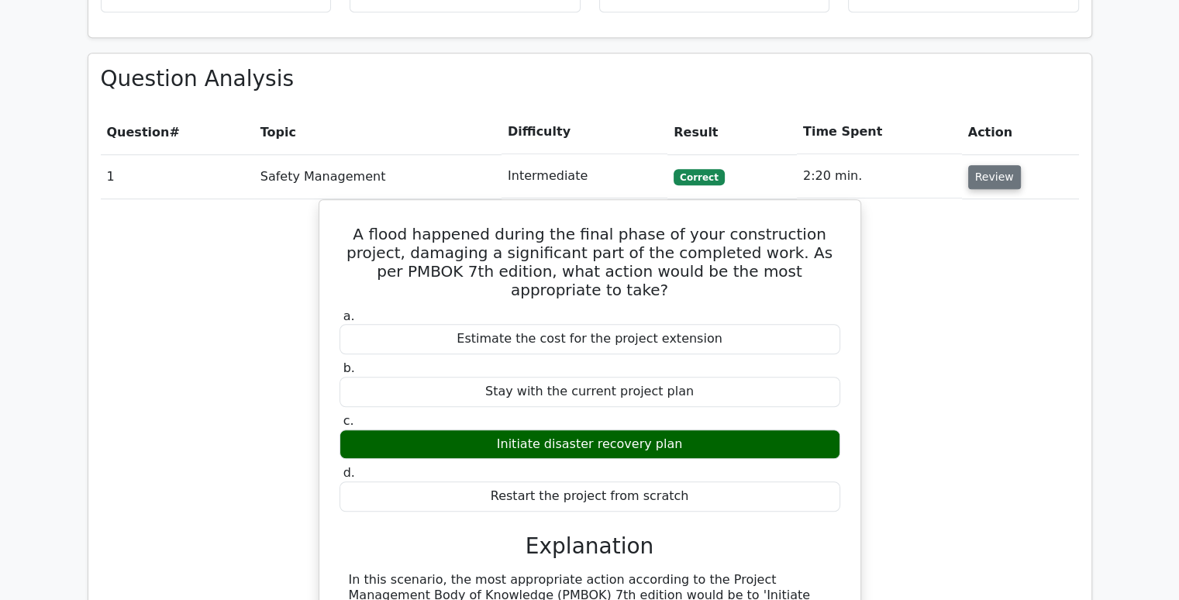
click at [981, 165] on button "Review" at bounding box center [994, 177] width 53 height 24
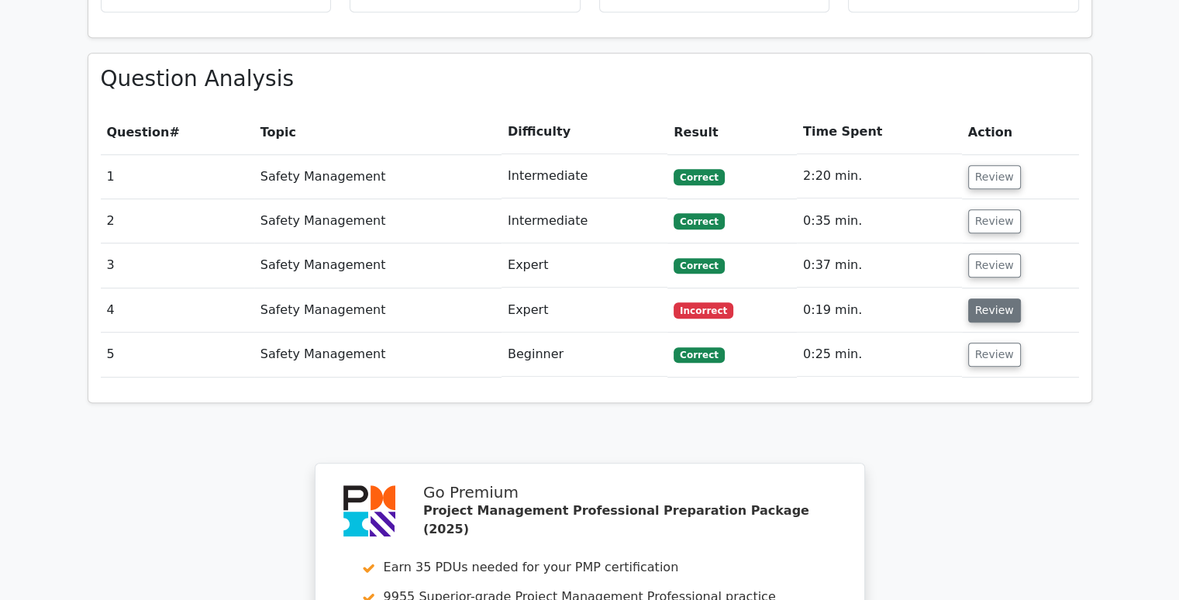
click at [979, 298] on button "Review" at bounding box center [994, 310] width 53 height 24
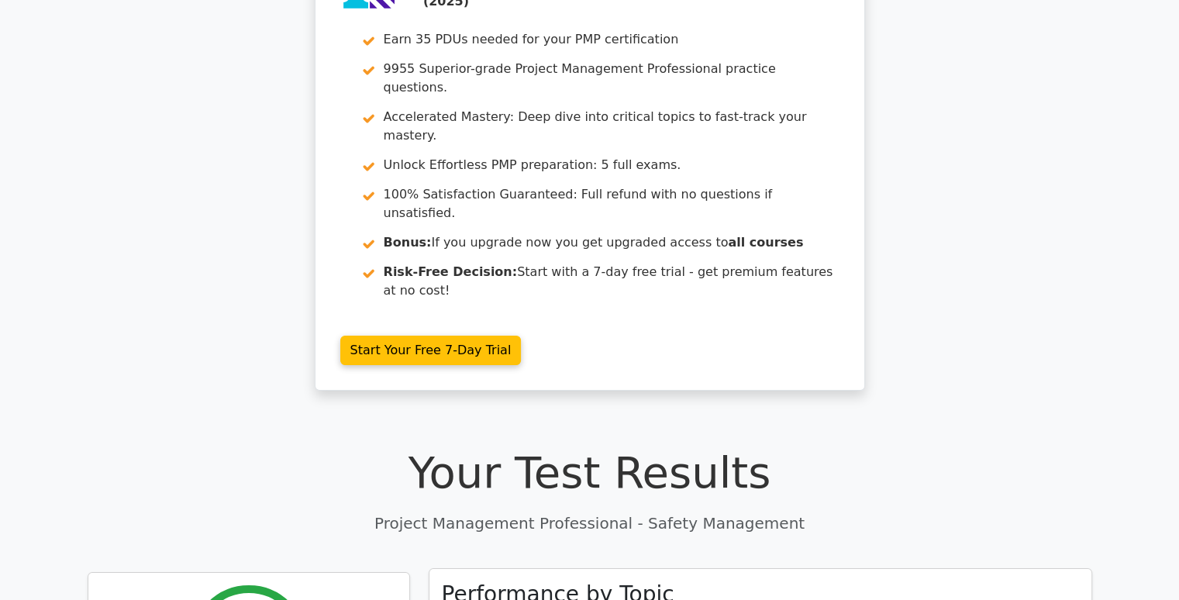
scroll to position [105, 0]
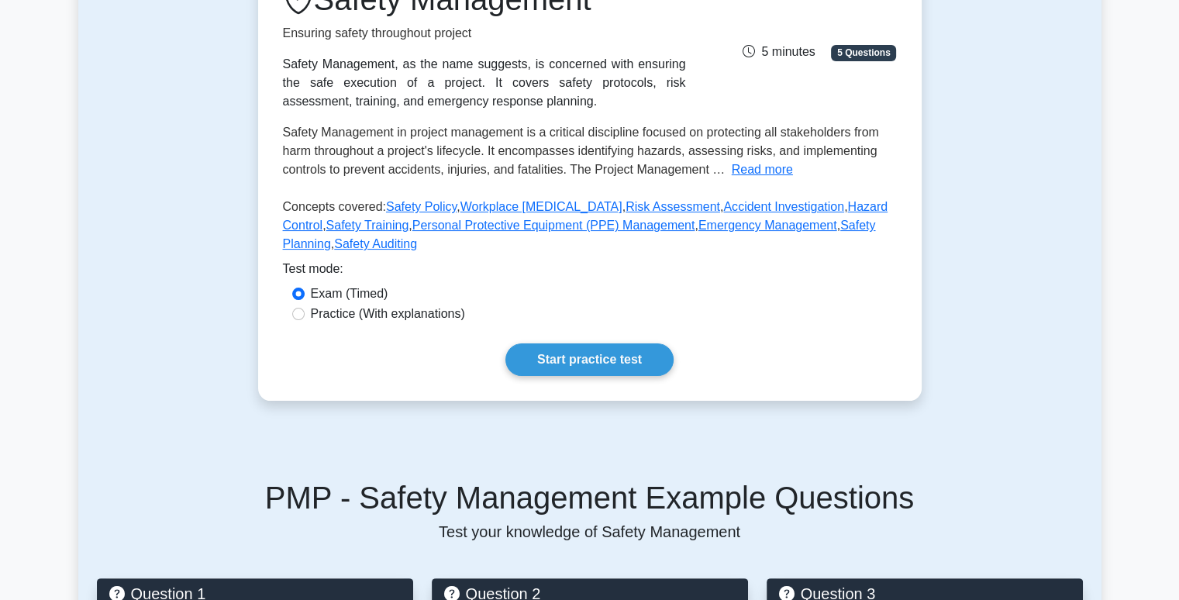
scroll to position [388, 0]
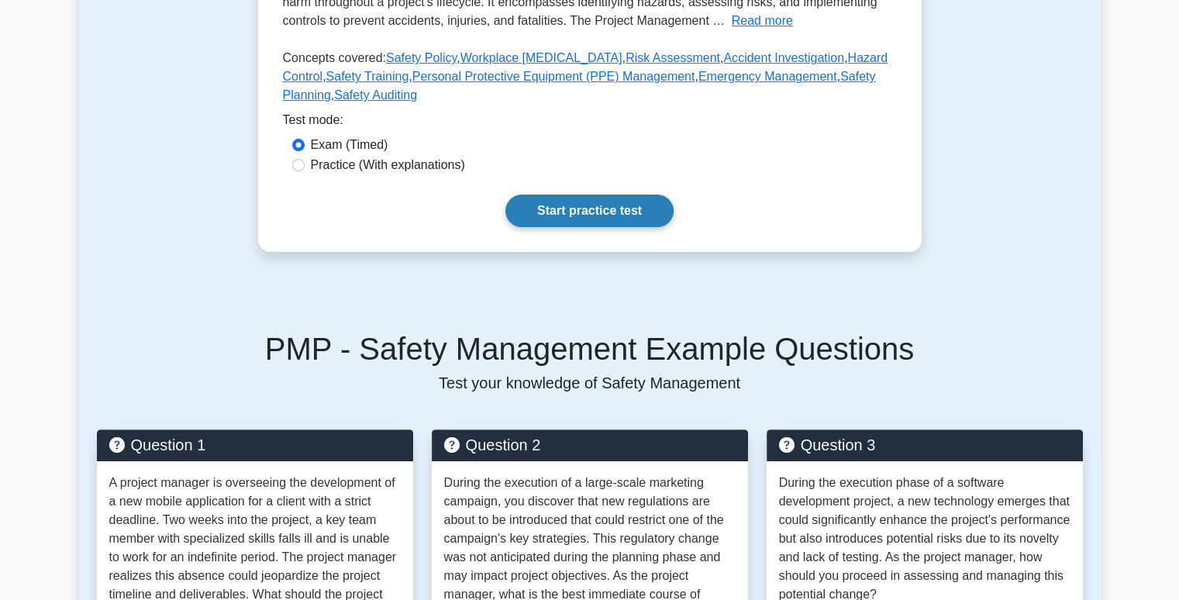
click at [619, 204] on link "Start practice test" at bounding box center [589, 211] width 168 height 33
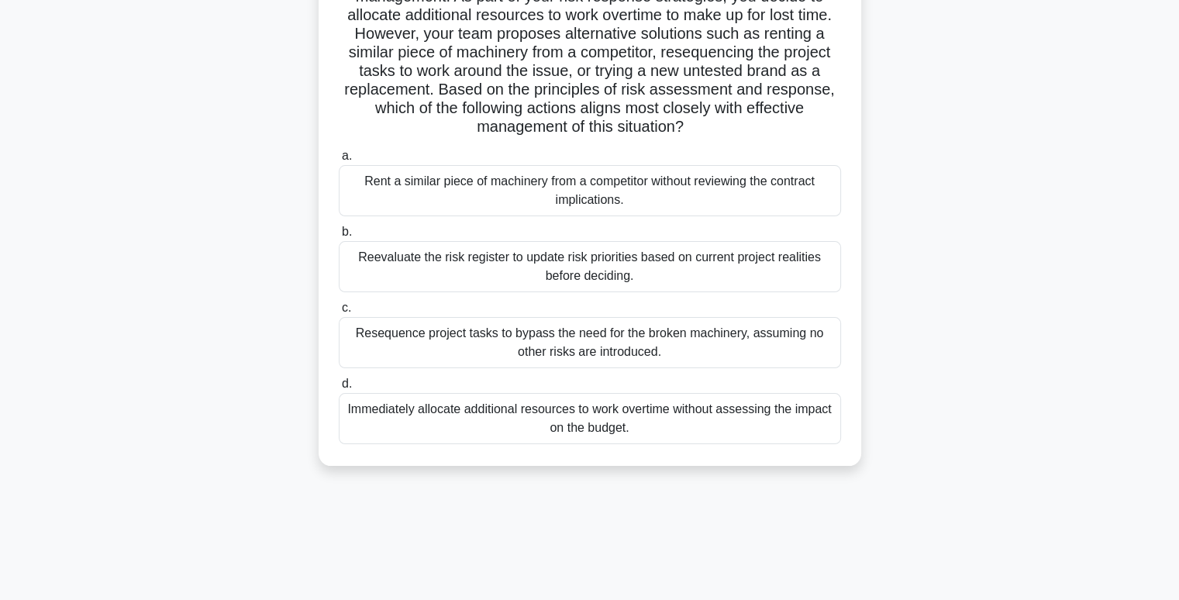
scroll to position [238, 0]
click at [571, 348] on div "Resequence project tasks to bypass the need for the broken machinery, assuming …" at bounding box center [590, 341] width 502 height 51
click at [339, 312] on input "c. Resequence project tasks to bypass the need for the broken machinery, assumi…" at bounding box center [339, 307] width 0 height 10
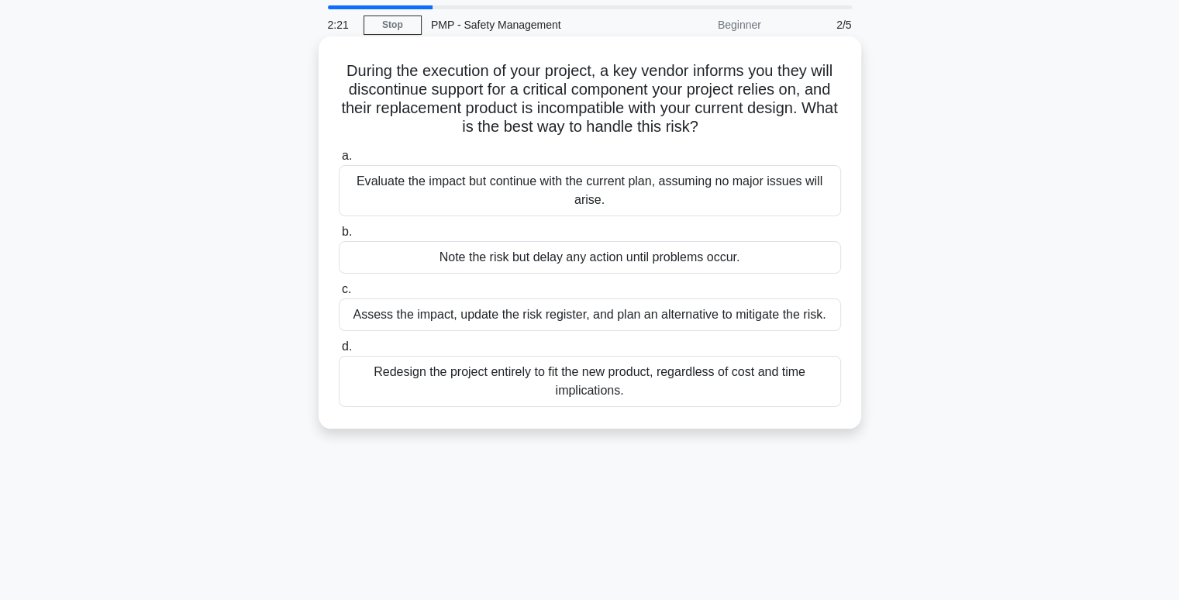
scroll to position [78, 0]
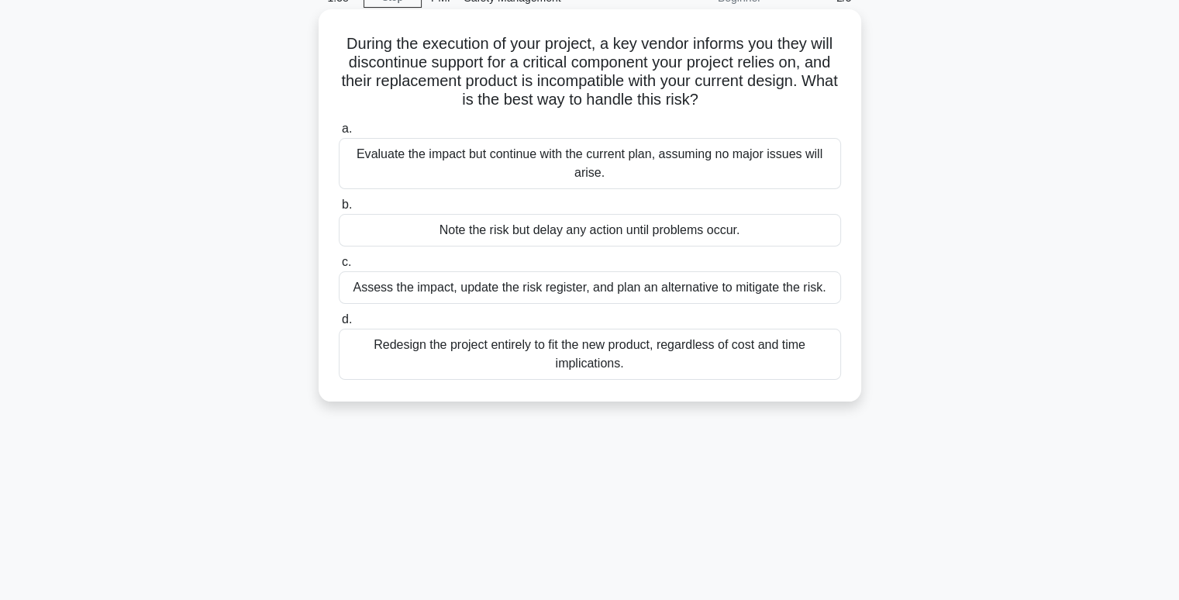
click at [534, 285] on div "Assess the impact, update the risk register, and plan an alternative to mitigat…" at bounding box center [590, 287] width 502 height 33
click at [339, 267] on input "c. Assess the impact, update the risk register, and plan an alternative to miti…" at bounding box center [339, 262] width 0 height 10
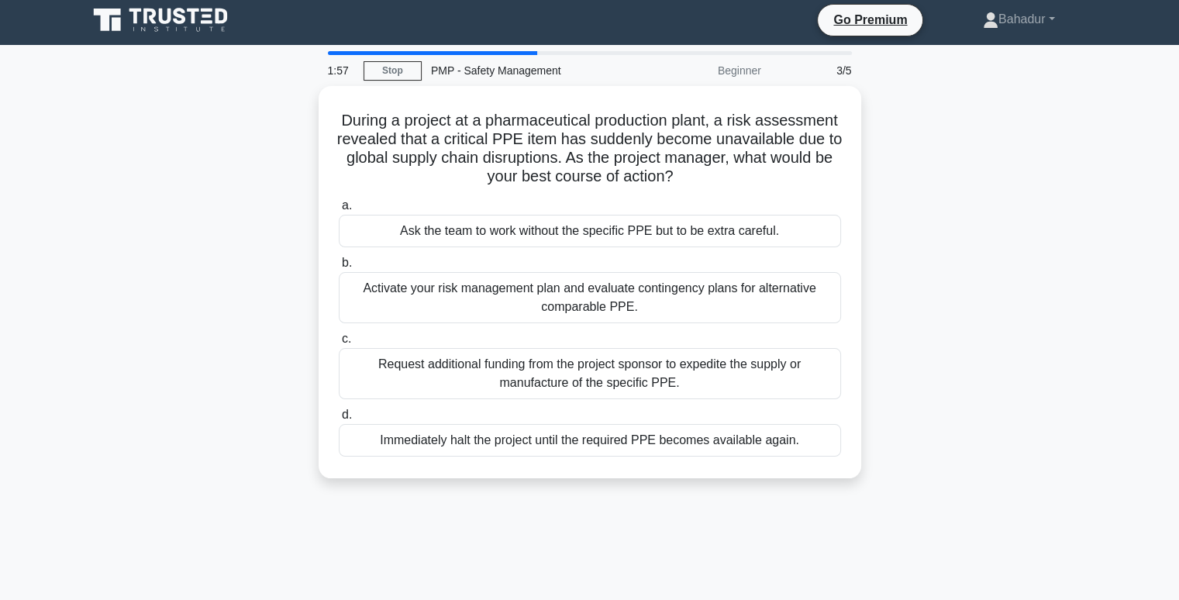
scroll to position [0, 0]
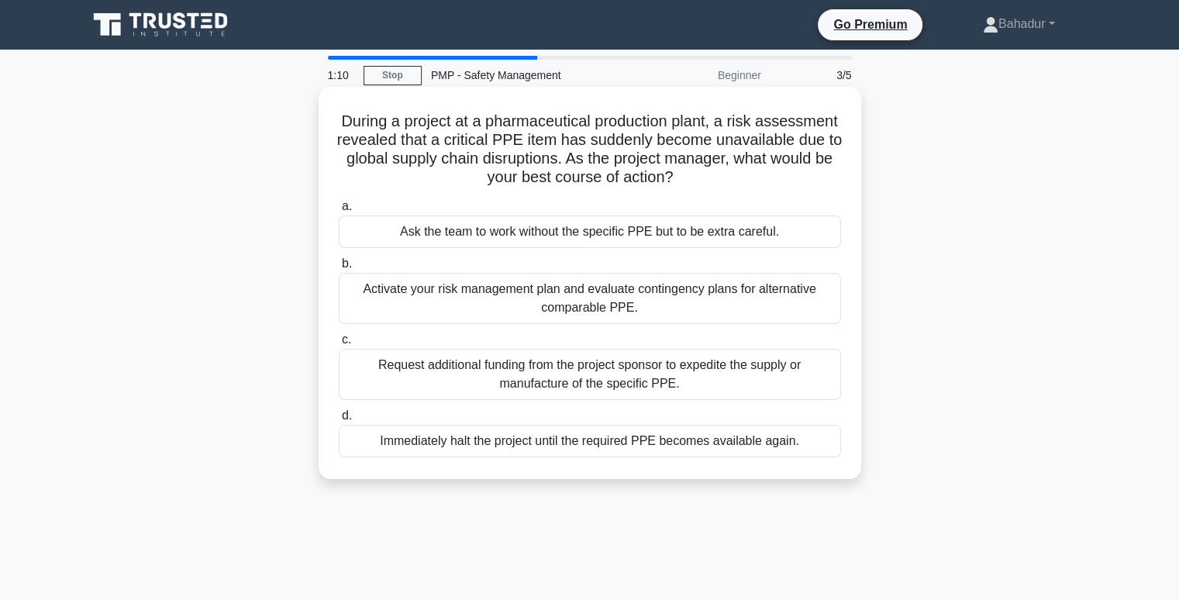
click at [575, 381] on div "Request additional funding from the project sponsor to expedite the supply or m…" at bounding box center [590, 374] width 502 height 51
click at [339, 345] on input "c. Request additional funding from the project sponsor to expedite the supply o…" at bounding box center [339, 340] width 0 height 10
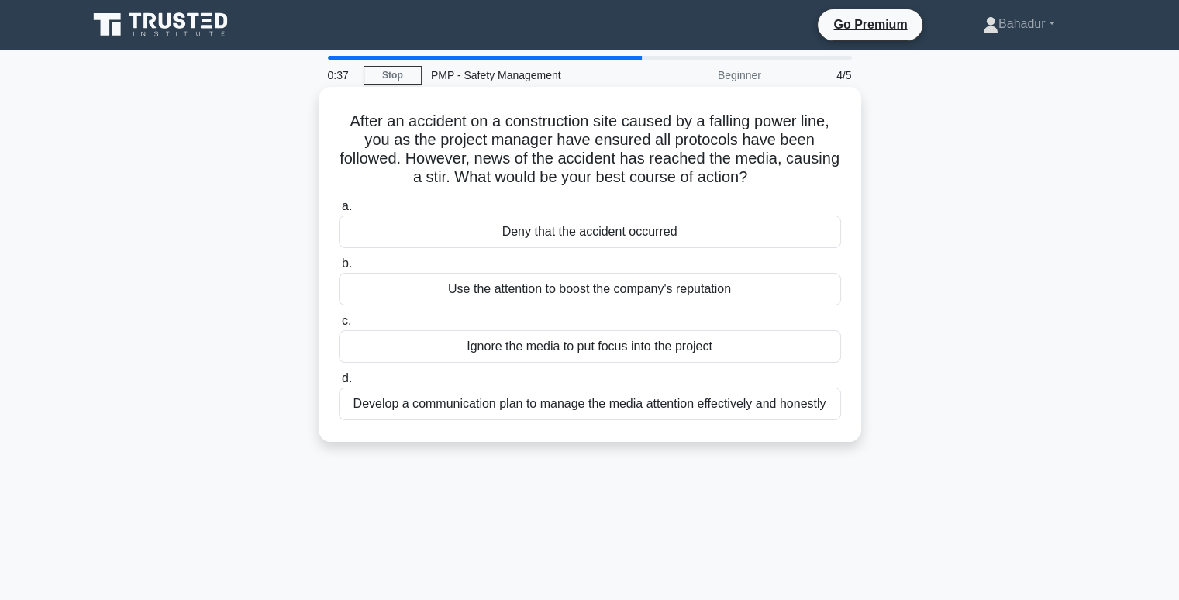
click at [580, 416] on div "Develop a communication plan to manage the media attention effectively and hone…" at bounding box center [590, 404] width 502 height 33
click at [339, 384] on input "d. Develop a communication plan to manage the media attention effectively and h…" at bounding box center [339, 379] width 0 height 10
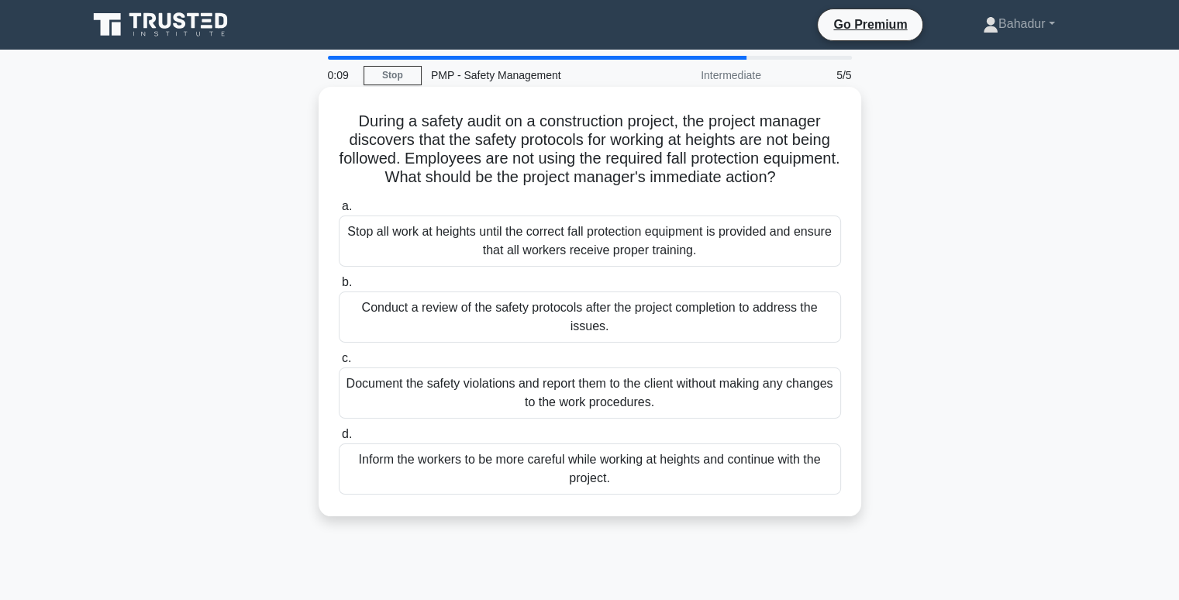
click at [534, 267] on div "Stop all work at heights until the correct fall protection equipment is provide…" at bounding box center [590, 240] width 502 height 51
click at [339, 212] on input "a. Stop all work at heights until the correct fall protection equipment is prov…" at bounding box center [339, 207] width 0 height 10
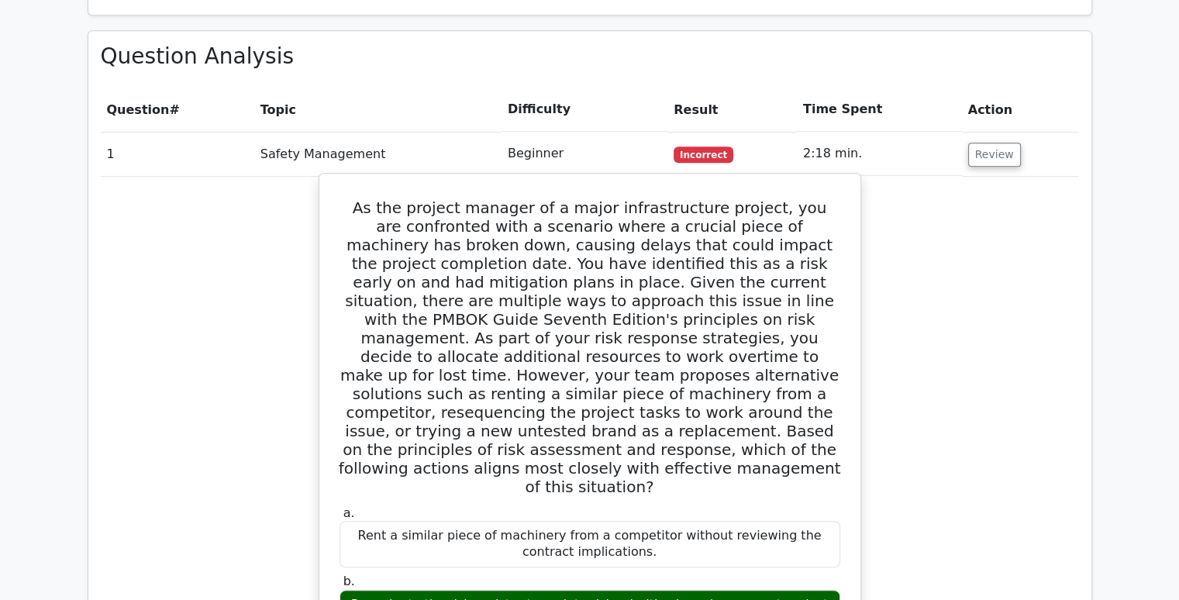
scroll to position [853, 0]
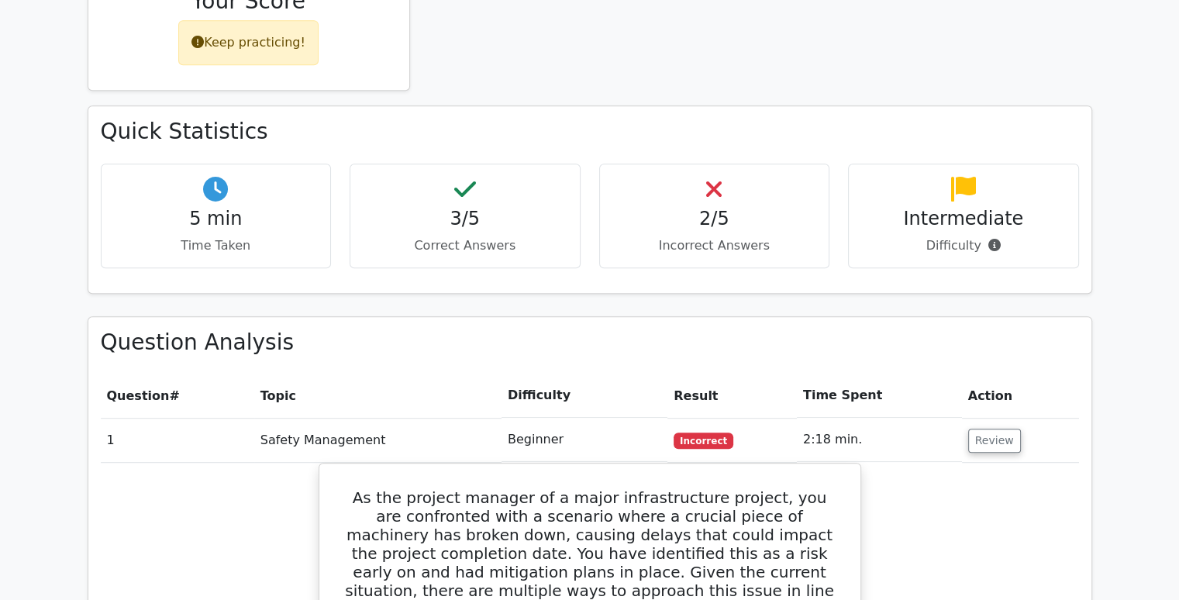
click at [719, 164] on div "2/5 Incorrect Answers" at bounding box center [714, 216] width 231 height 105
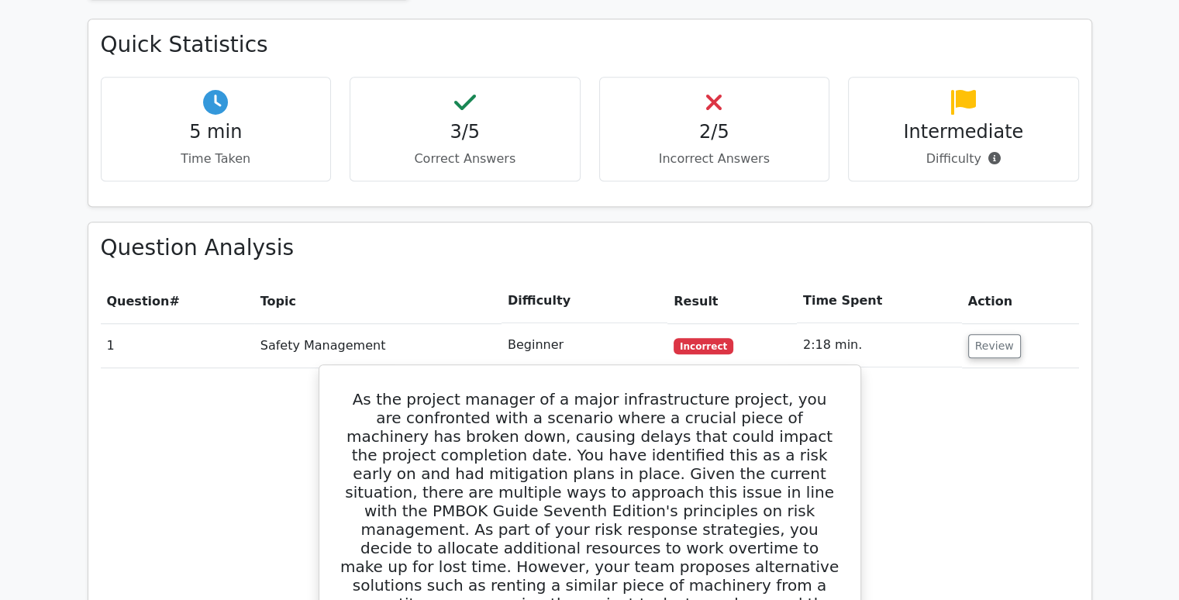
scroll to position [930, 0]
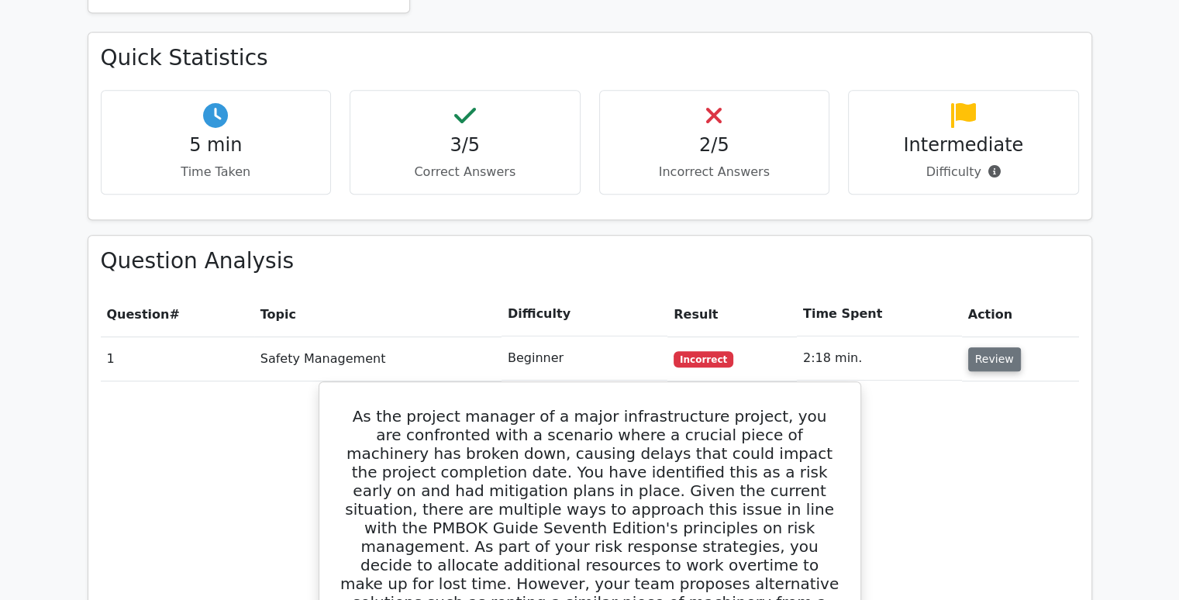
click at [983, 347] on button "Review" at bounding box center [994, 359] width 53 height 24
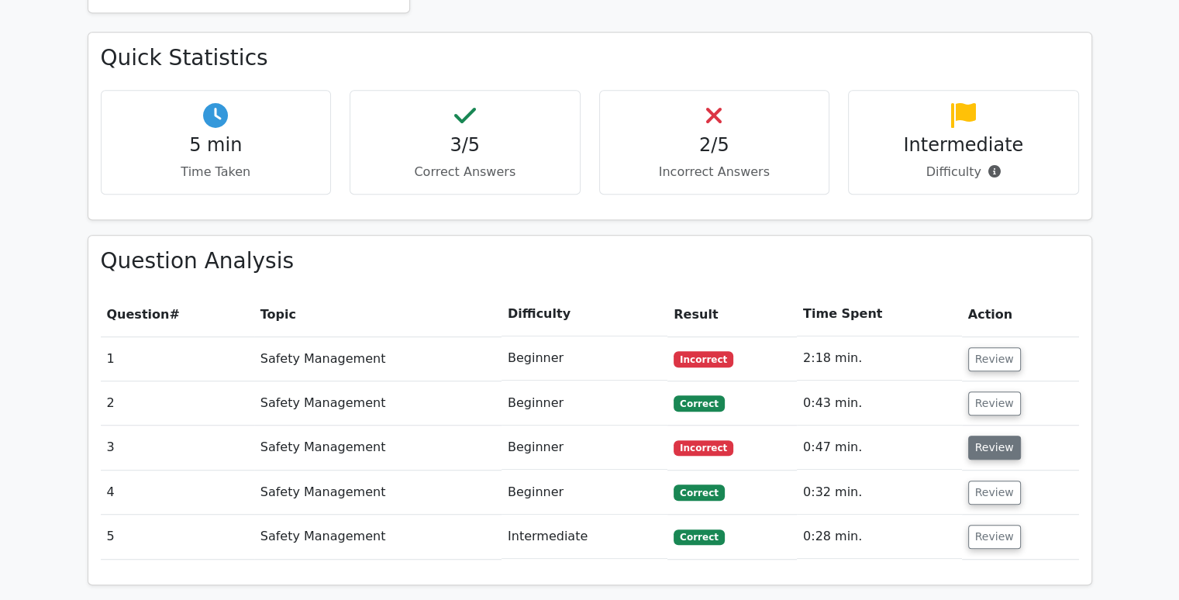
click at [986, 436] on button "Review" at bounding box center [994, 448] width 53 height 24
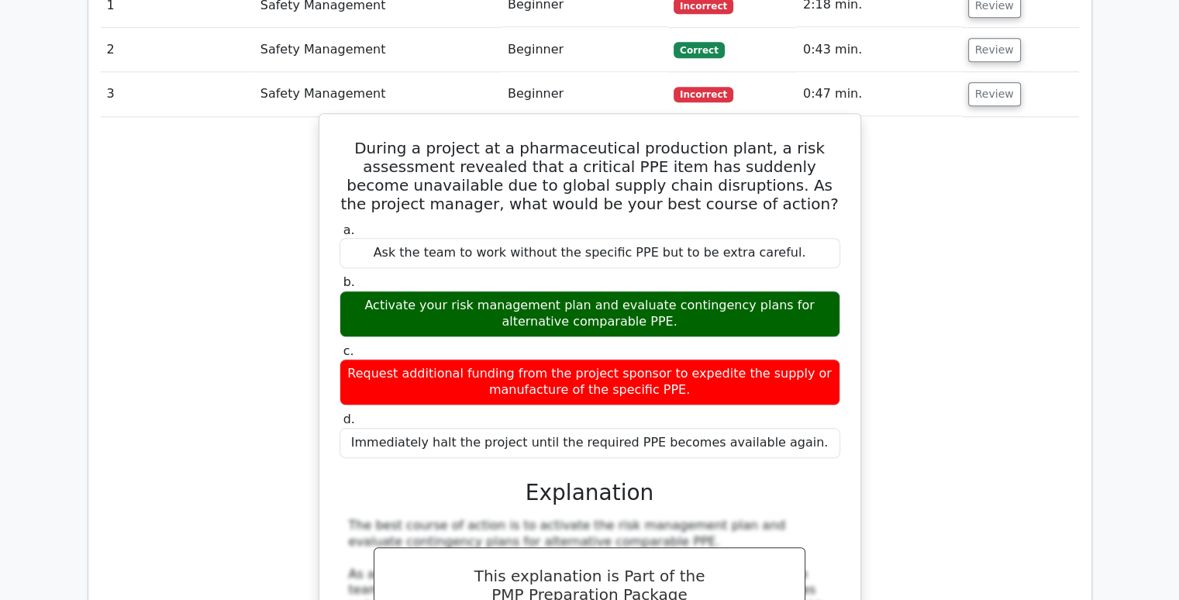
scroll to position [1318, 0]
